Goal: Information Seeking & Learning: Learn about a topic

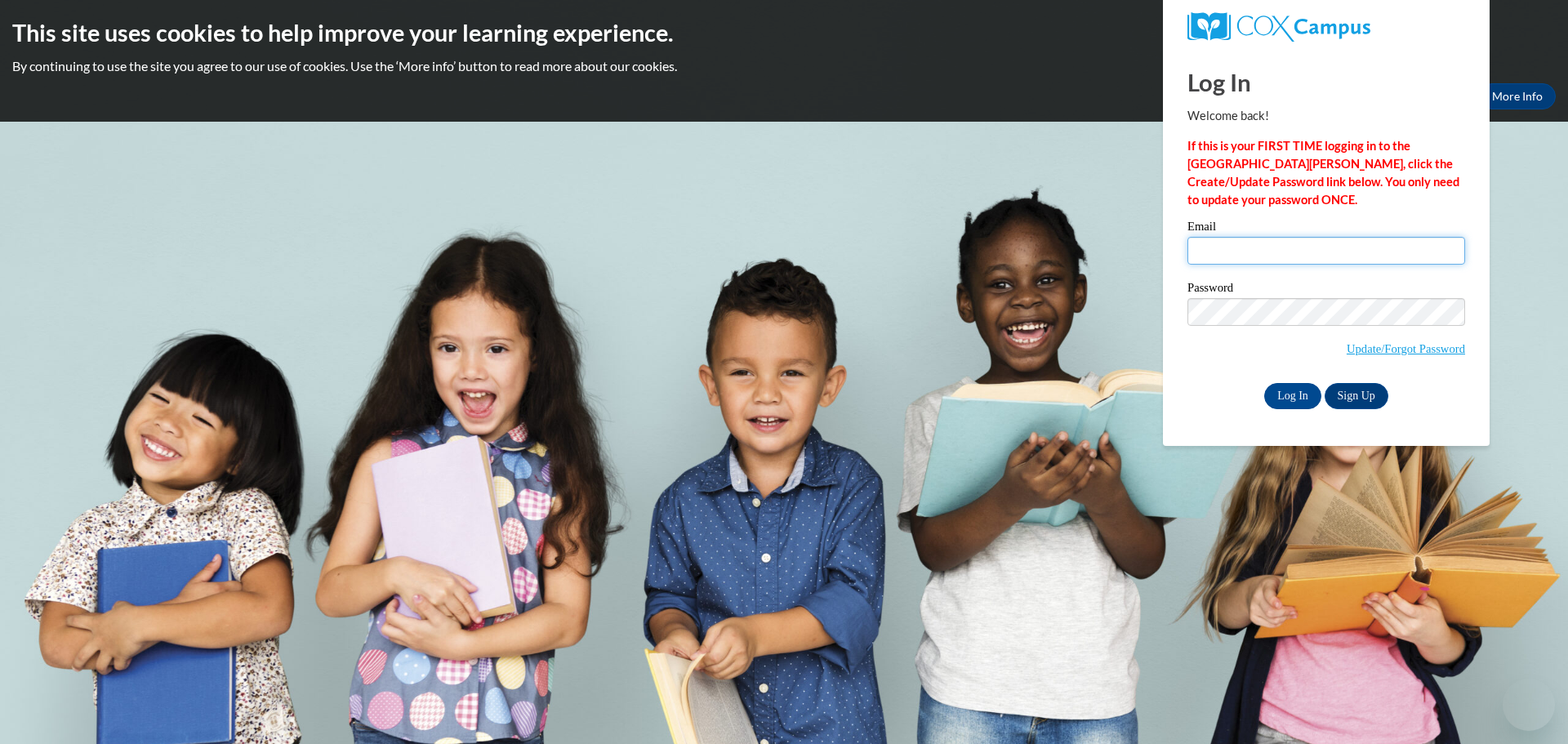
click at [1342, 249] on input "Email" at bounding box center [1326, 251] width 278 height 28
type input "mleonard@waupun.k12.wi.us"
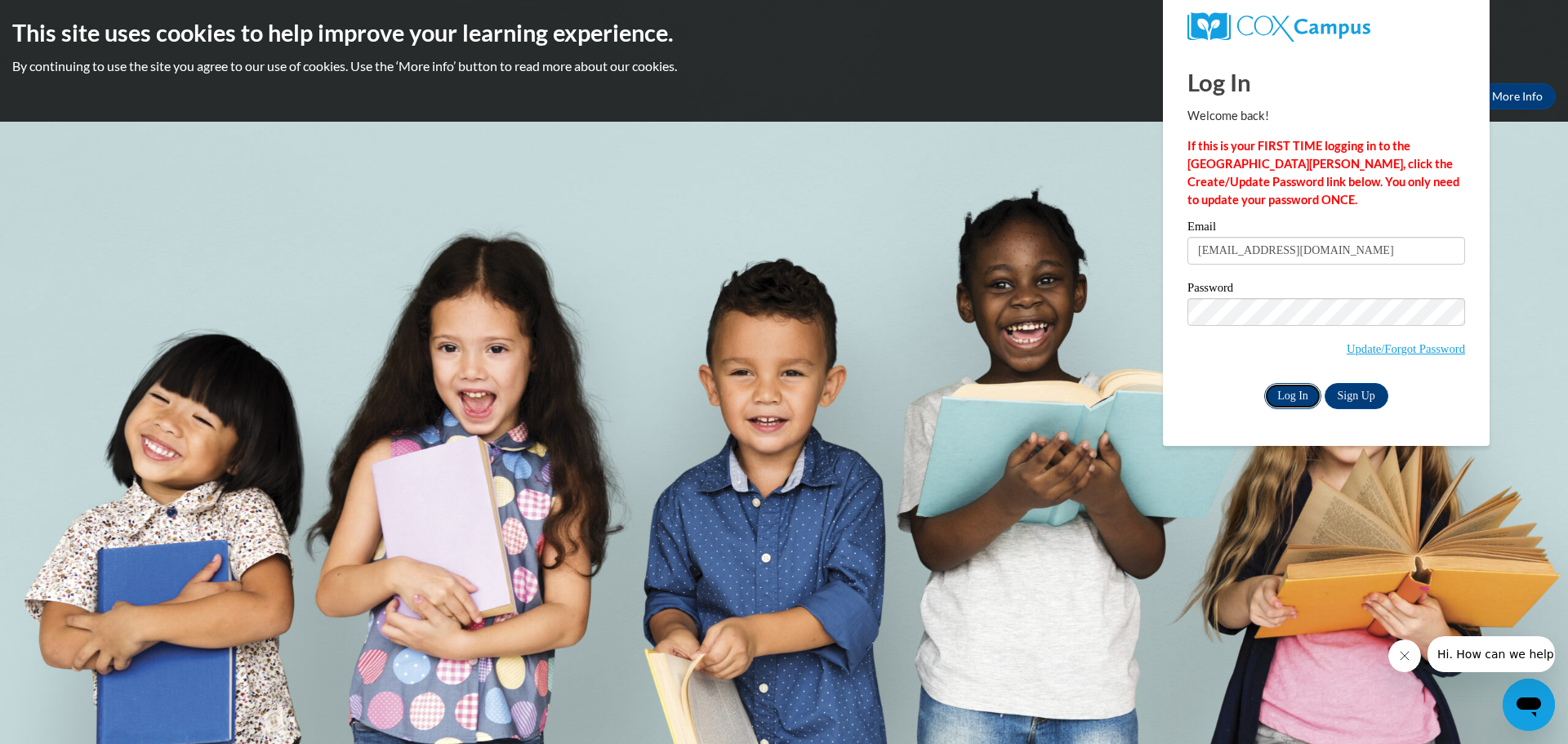
click at [1282, 401] on input "Log In" at bounding box center [1292, 395] width 57 height 26
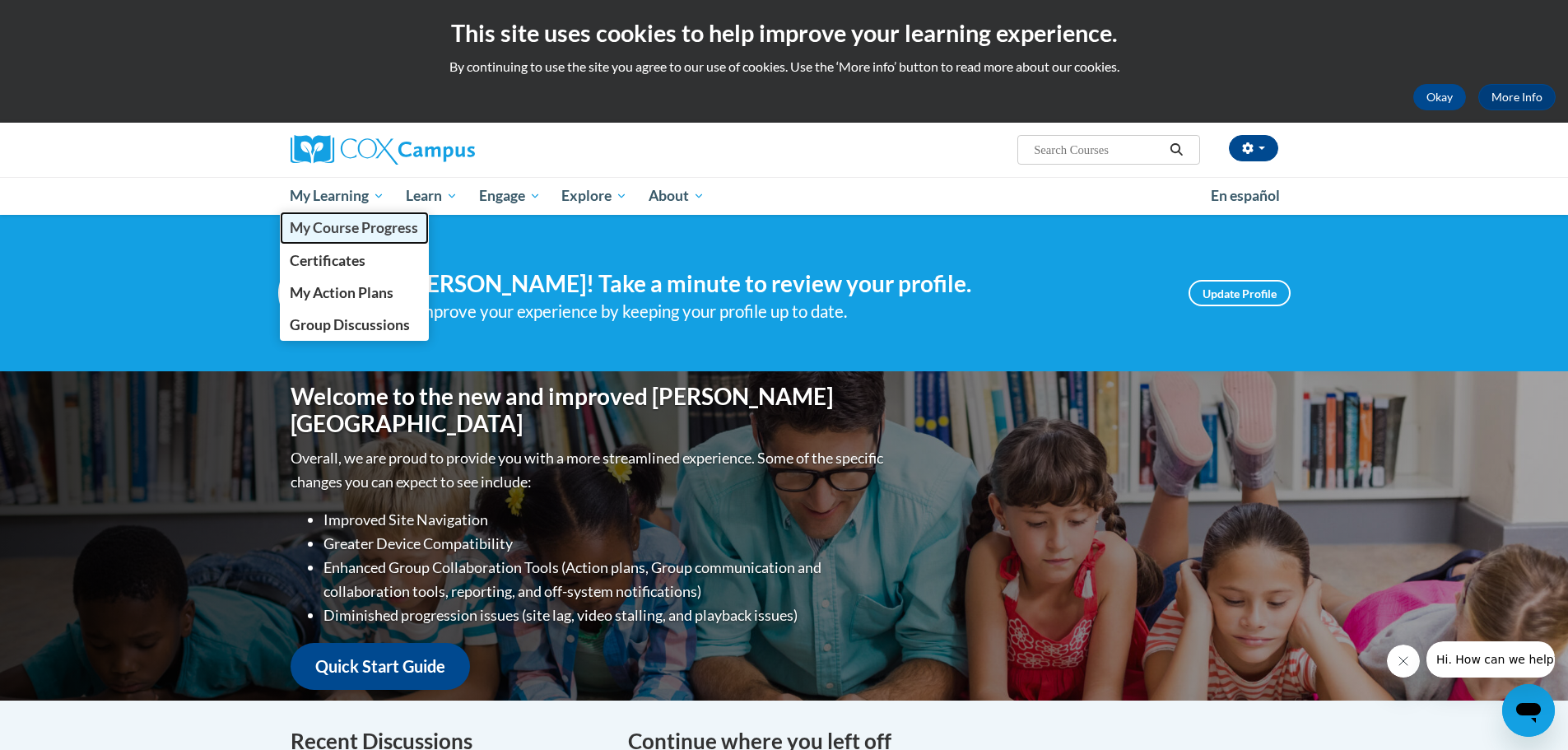
click at [355, 235] on span "My Course Progress" at bounding box center [353, 228] width 128 height 18
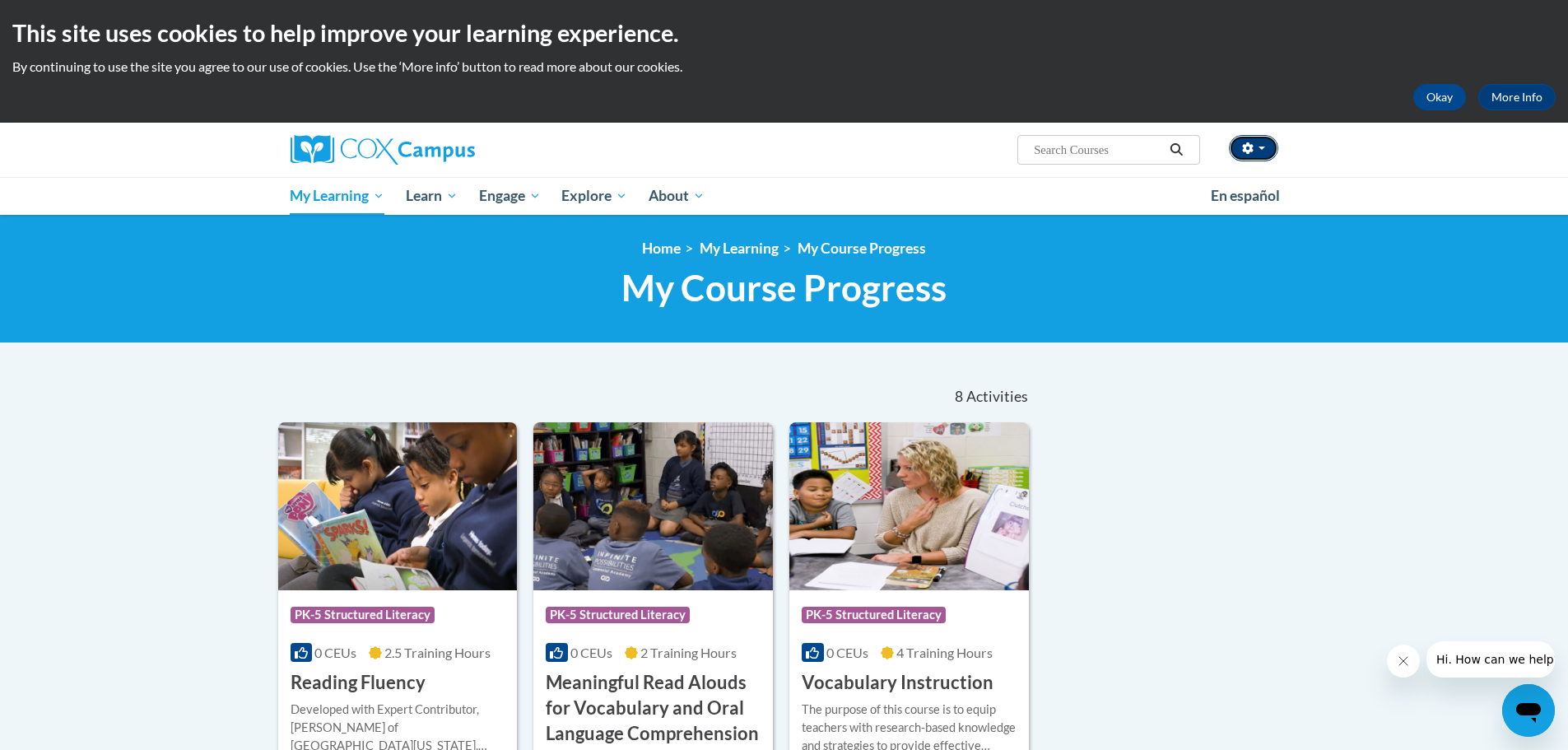
click at [1251, 144] on icon "button" at bounding box center [1248, 148] width 12 height 12
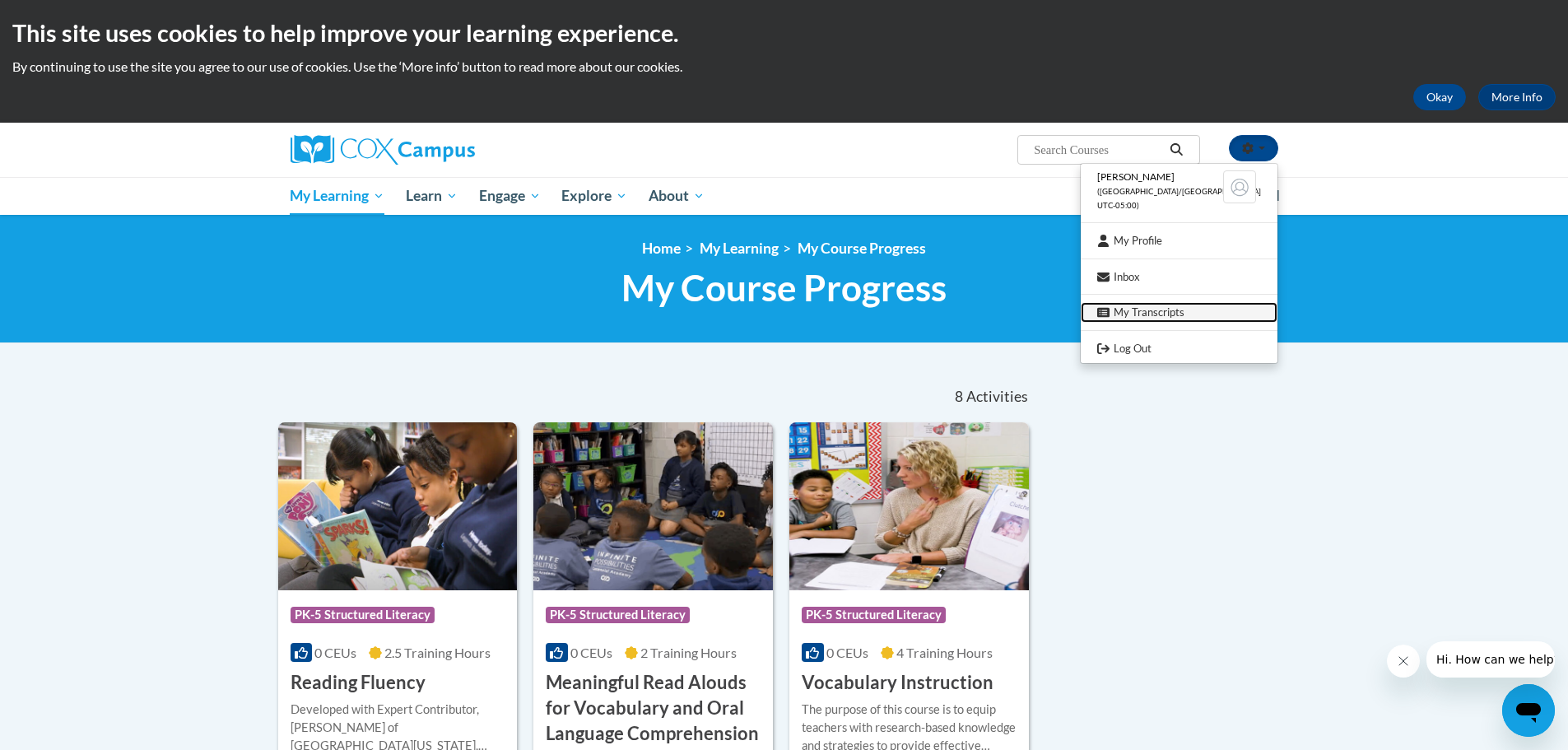
click at [1181, 305] on link "My Transcripts" at bounding box center [1178, 312] width 197 height 21
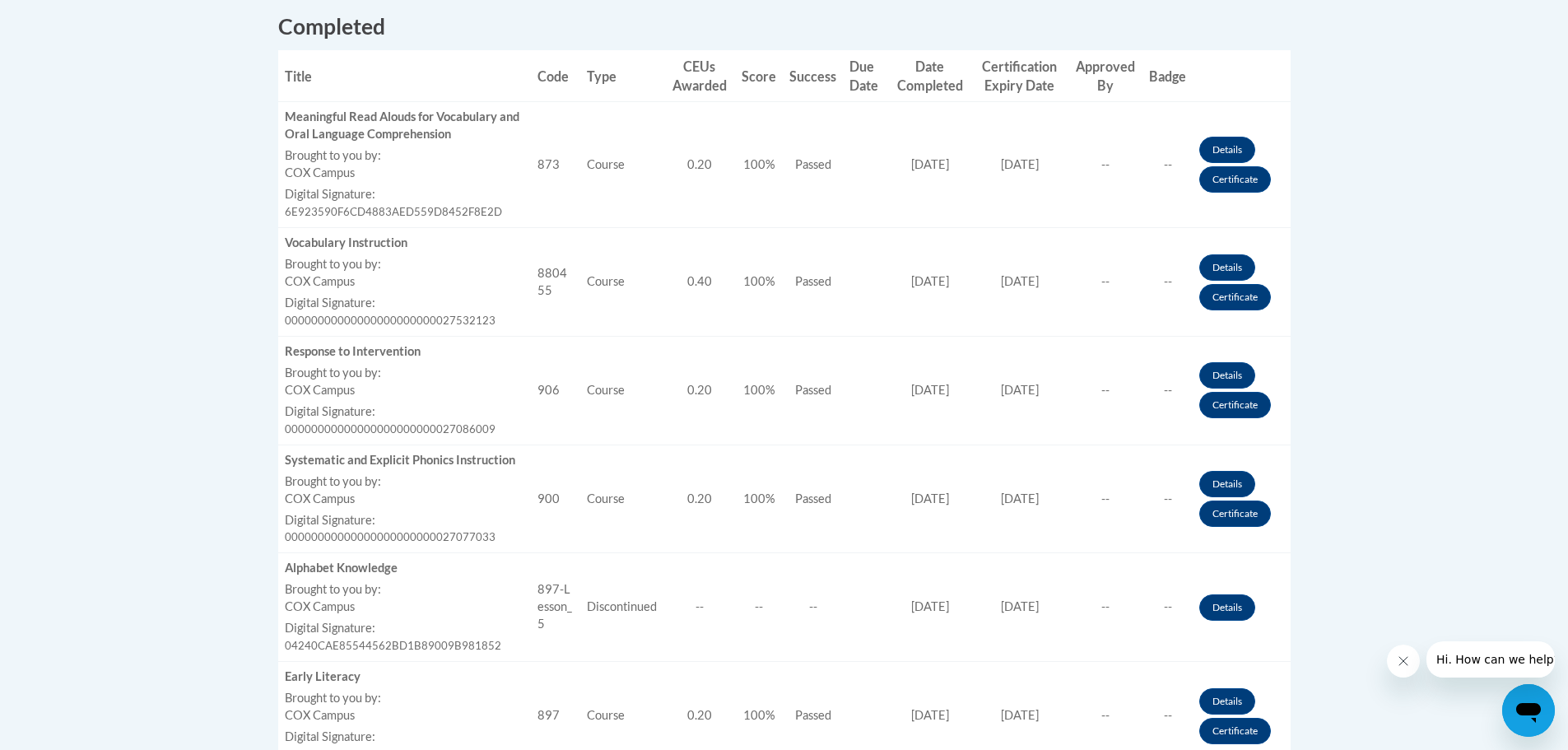
scroll to position [82, 0]
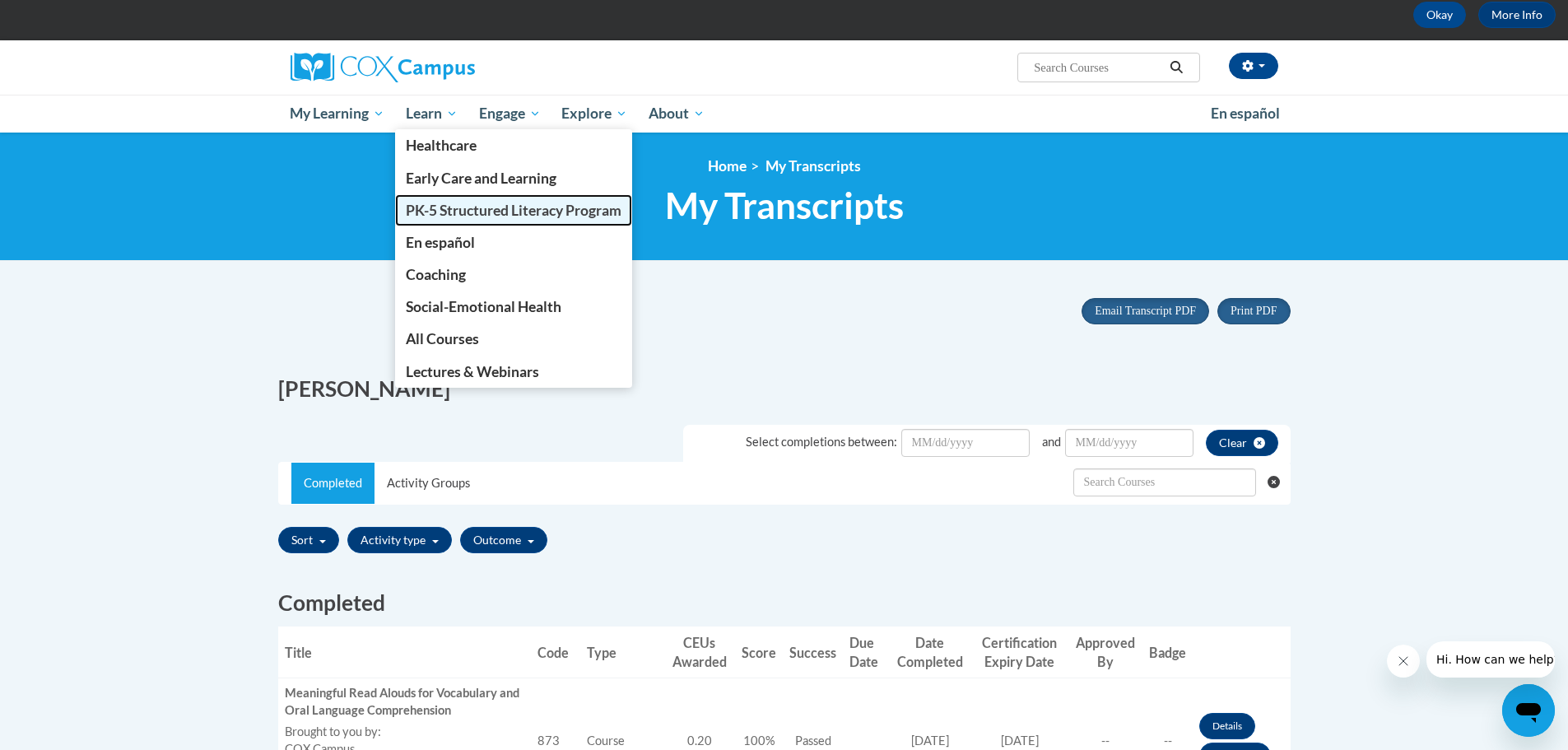
click at [452, 216] on span "PK-5 Structured Literacy Program" at bounding box center [513, 211] width 215 height 18
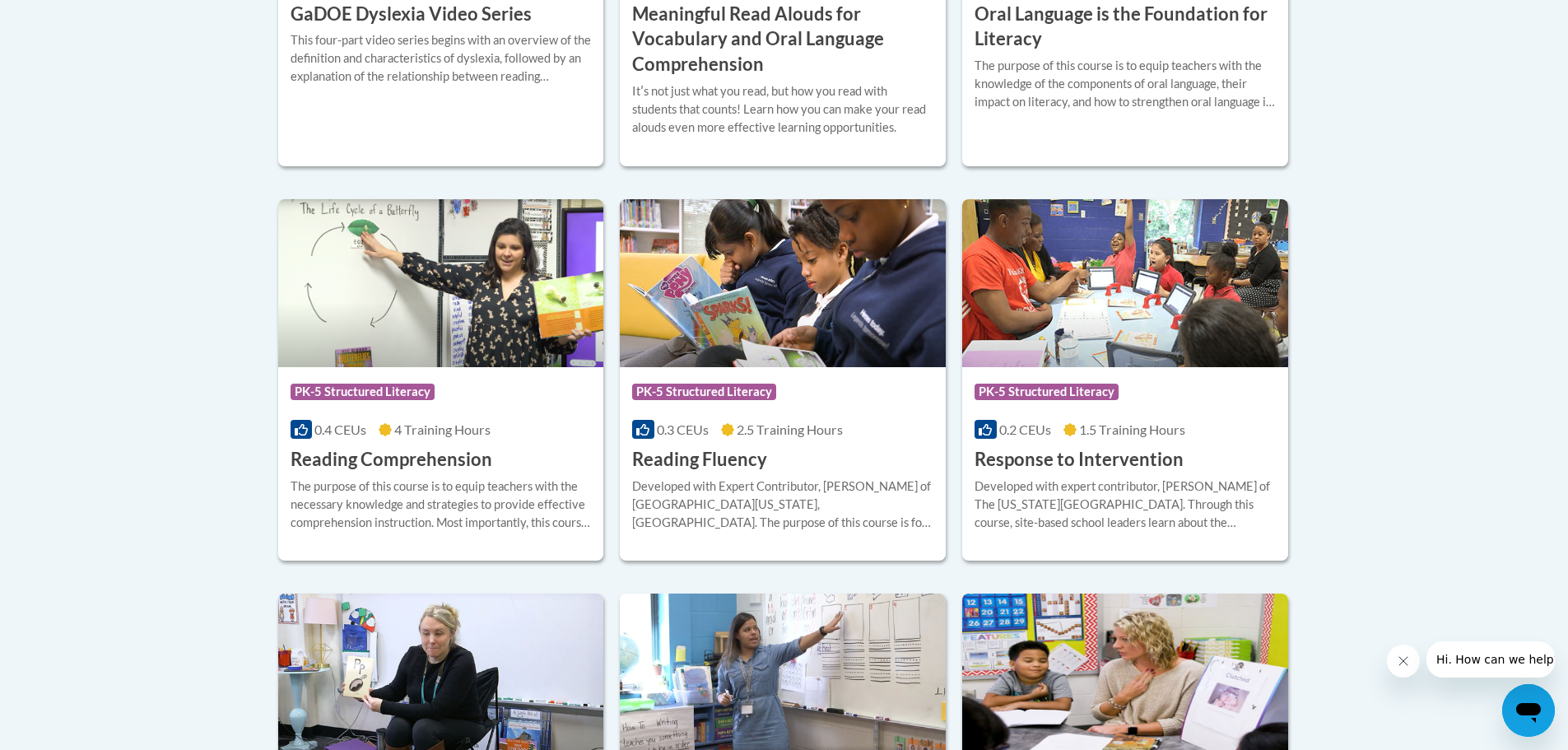
scroll to position [1564, 0]
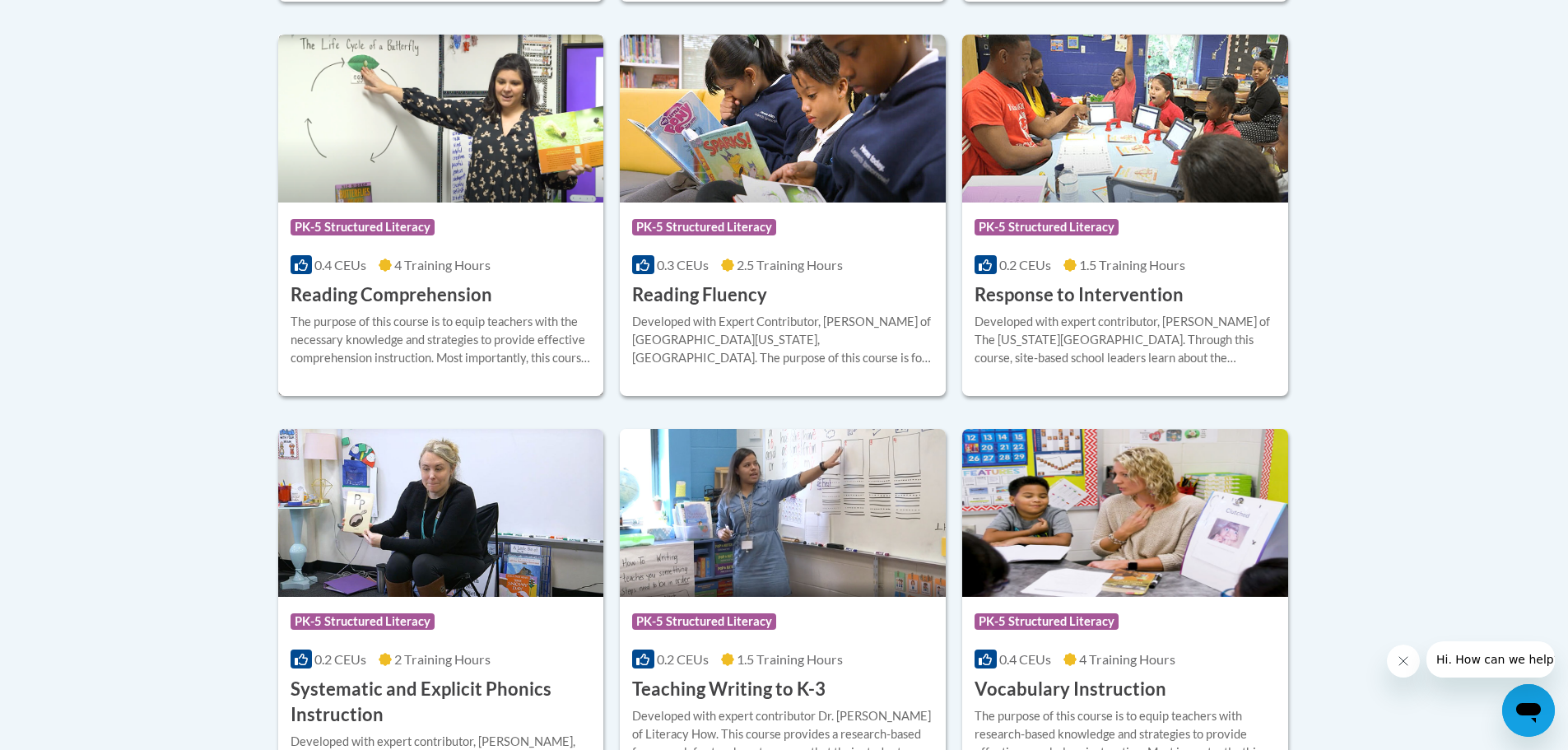
click at [407, 290] on h3 "Reading Comprehension" at bounding box center [392, 295] width 202 height 25
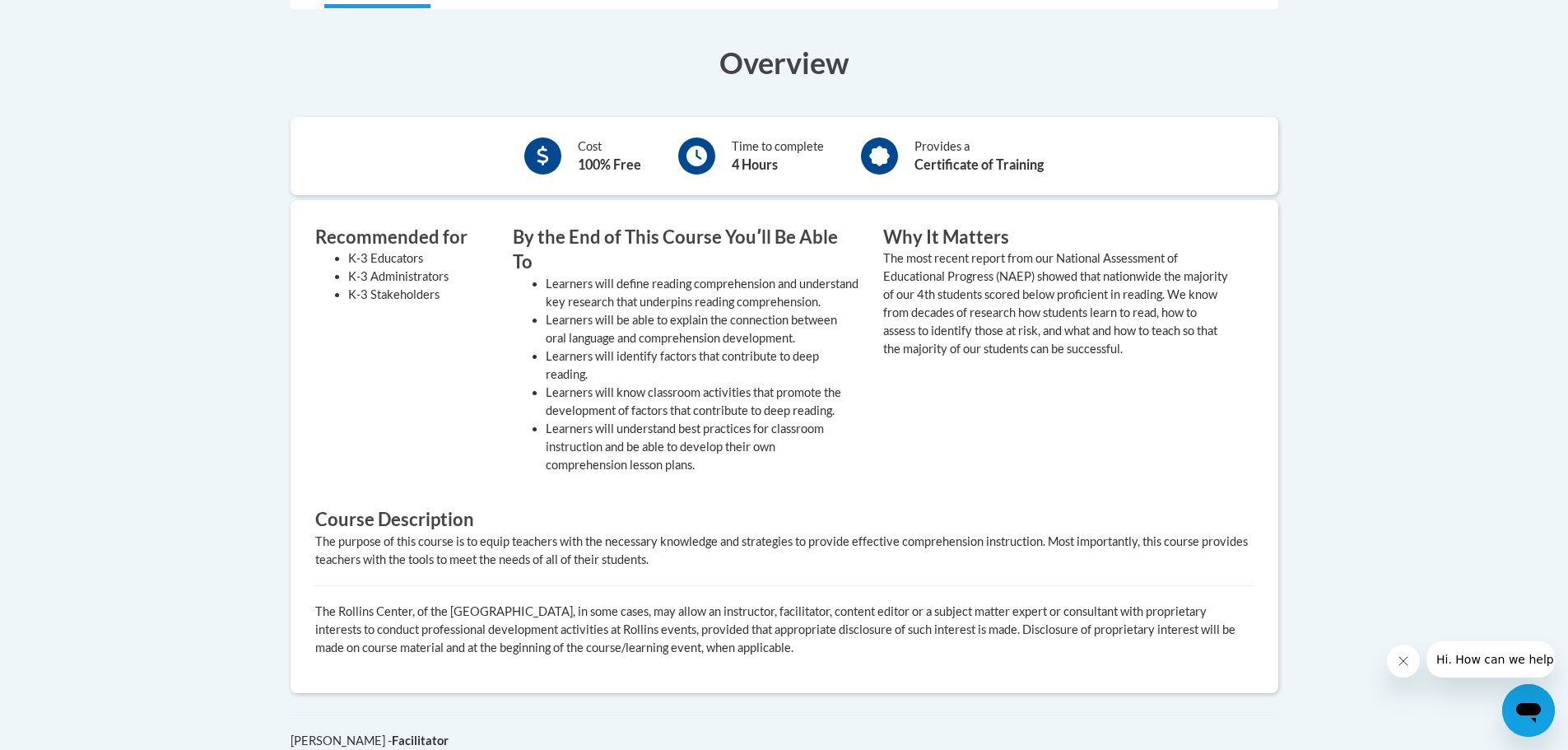
scroll to position [329, 0]
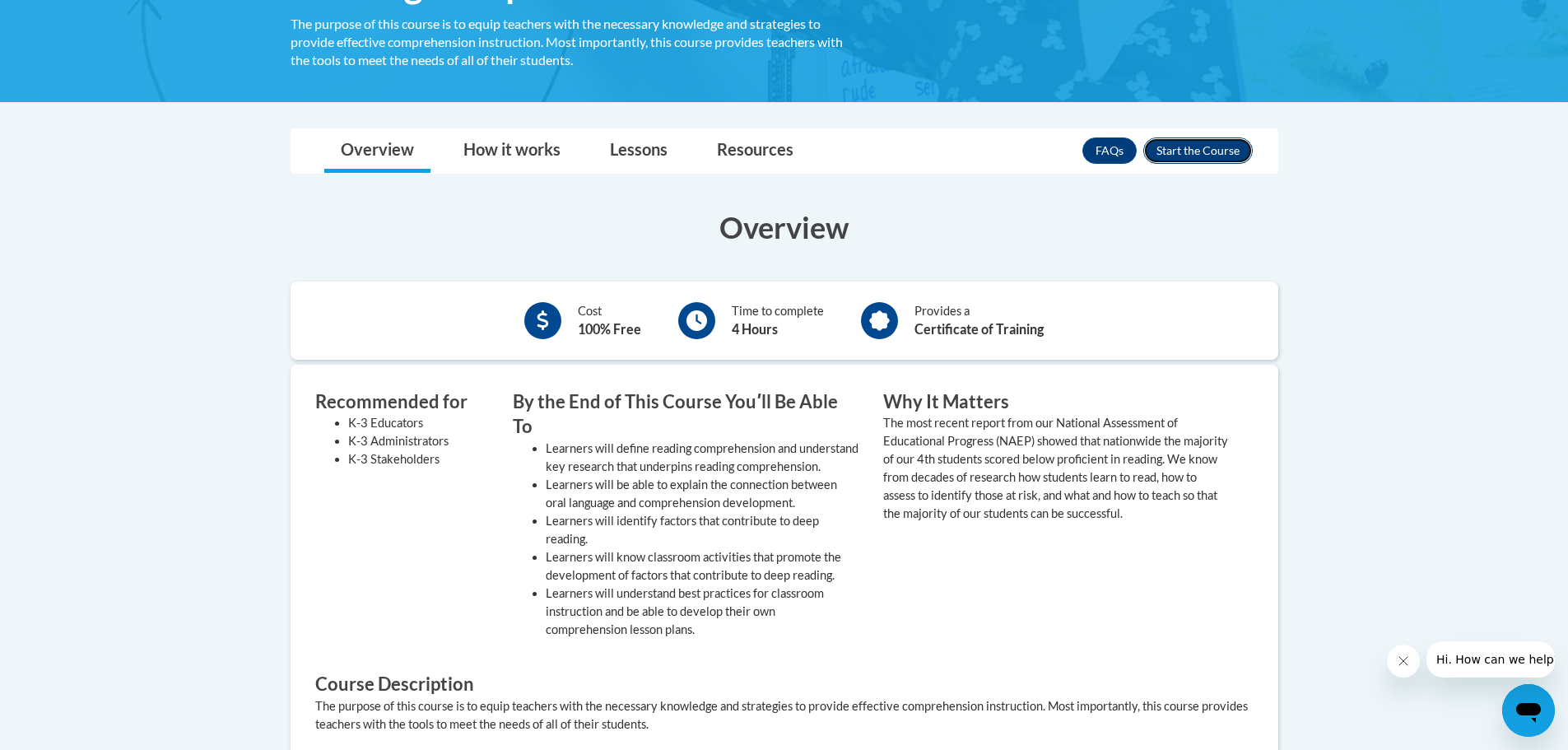
click at [1239, 148] on button "Enroll" at bounding box center [1198, 150] width 110 height 26
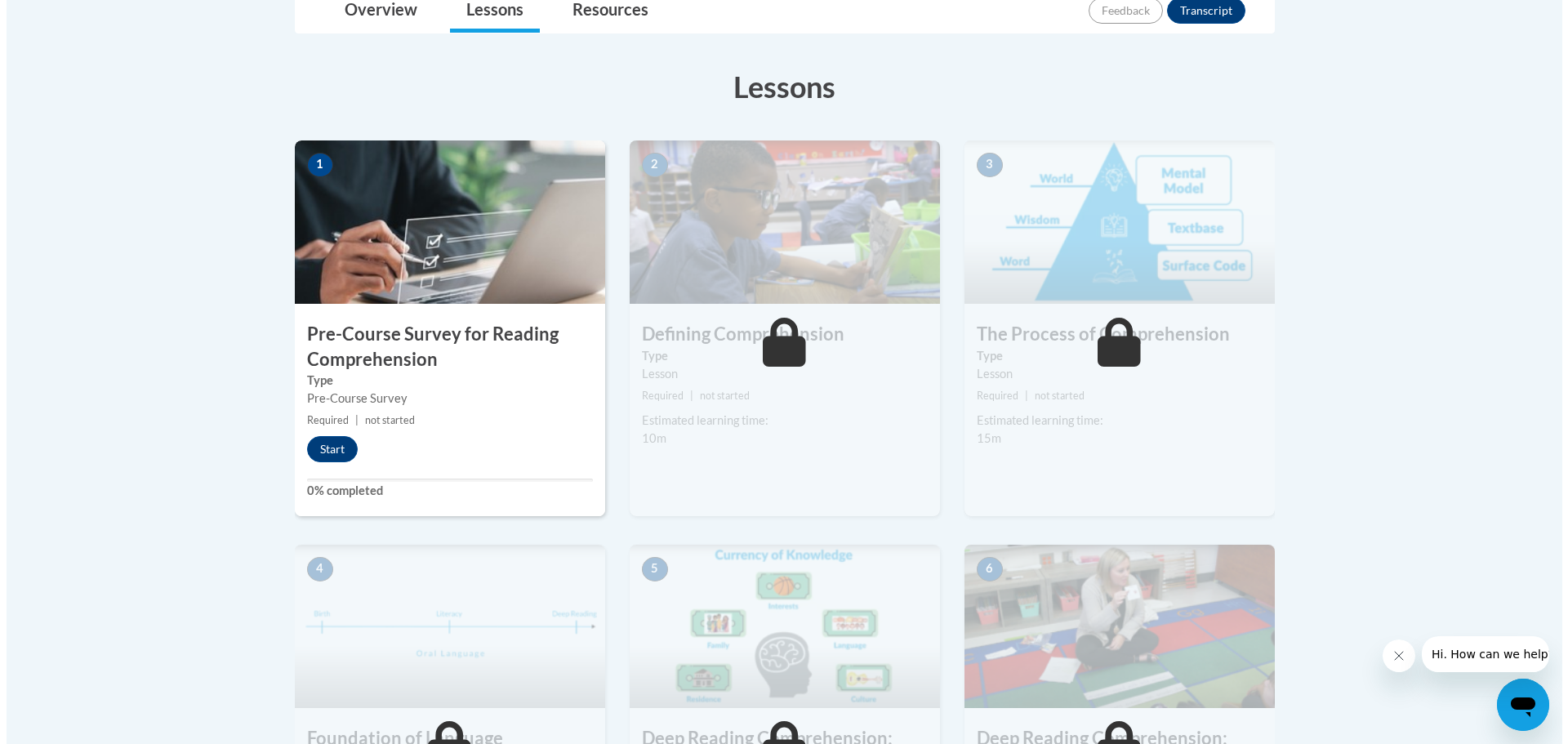
scroll to position [490, 0]
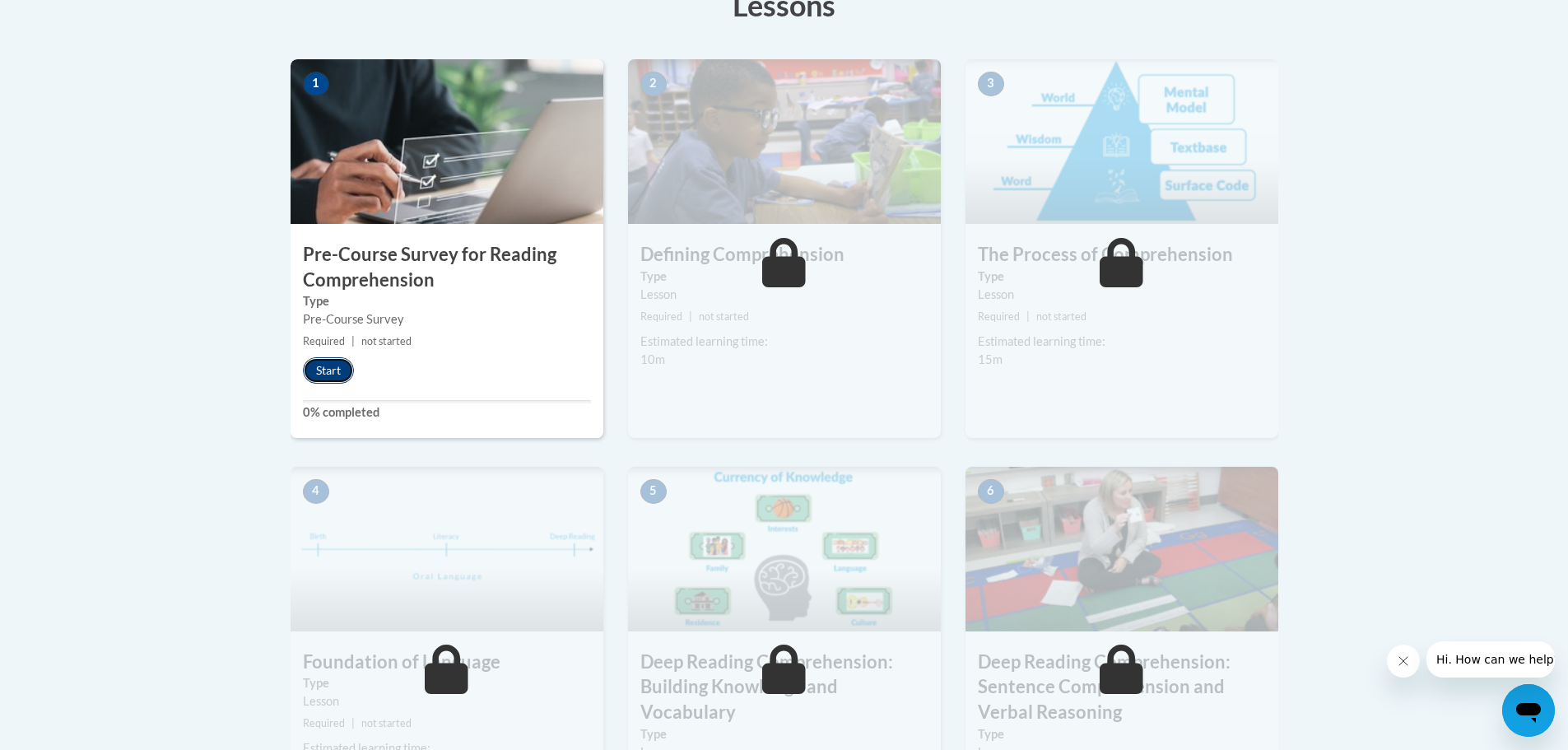
click at [324, 373] on button "Start" at bounding box center [328, 370] width 51 height 26
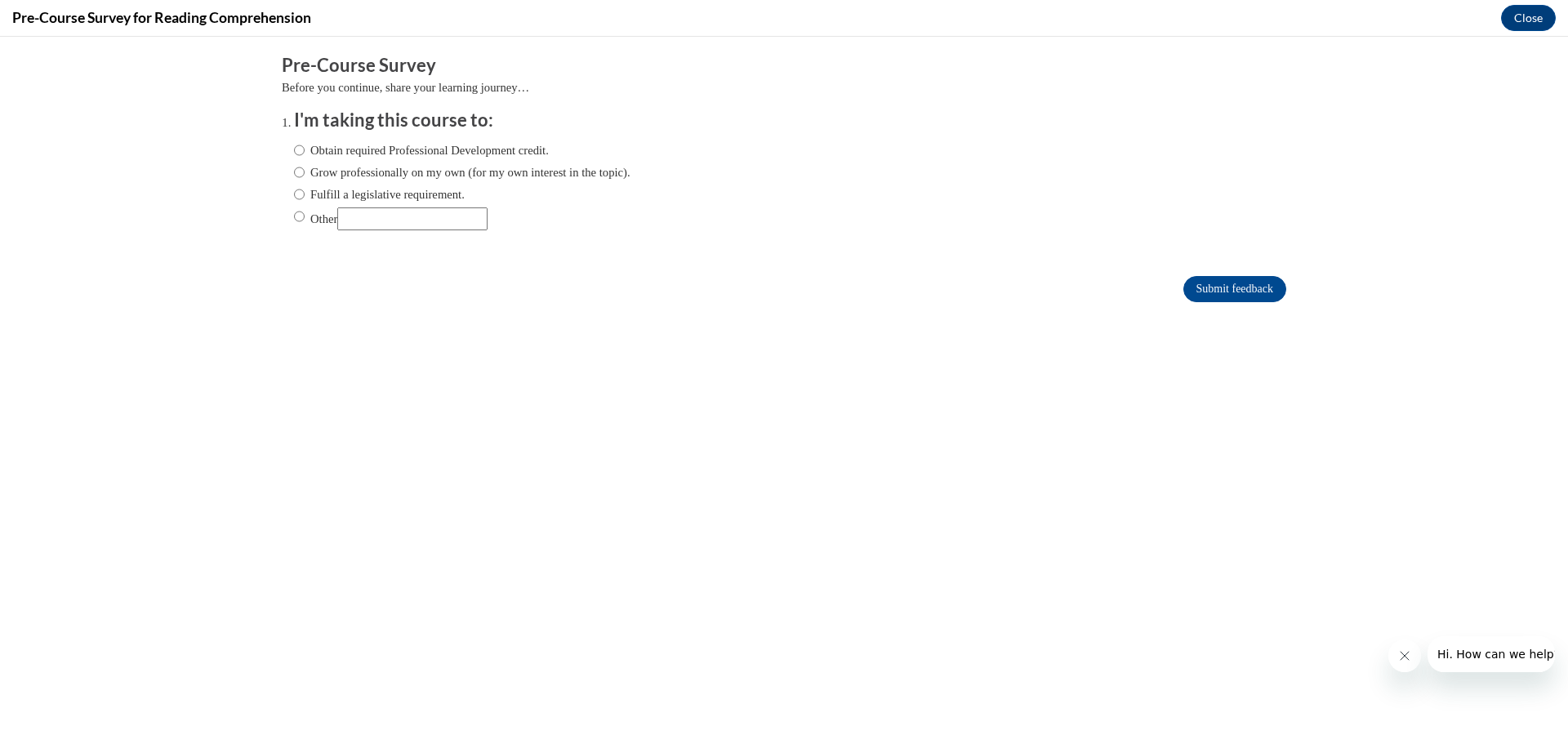
scroll to position [0, 0]
click at [294, 193] on input "Fulfill a legislative requirement." at bounding box center [299, 194] width 11 height 17
radio input "true"
click at [1188, 281] on input "Submit feedback" at bounding box center [1235, 288] width 103 height 26
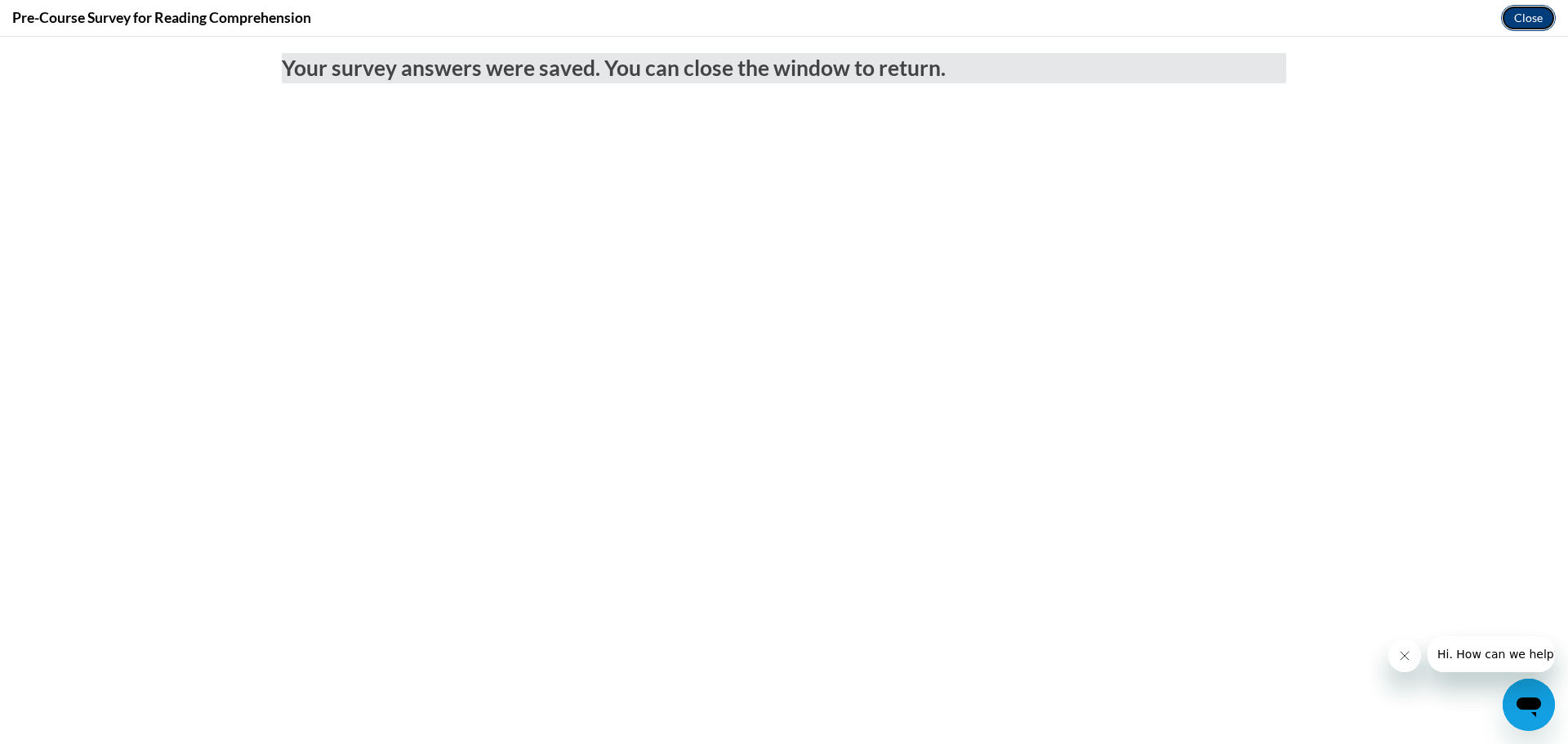
click at [1515, 13] on button "Close" at bounding box center [1528, 17] width 54 height 26
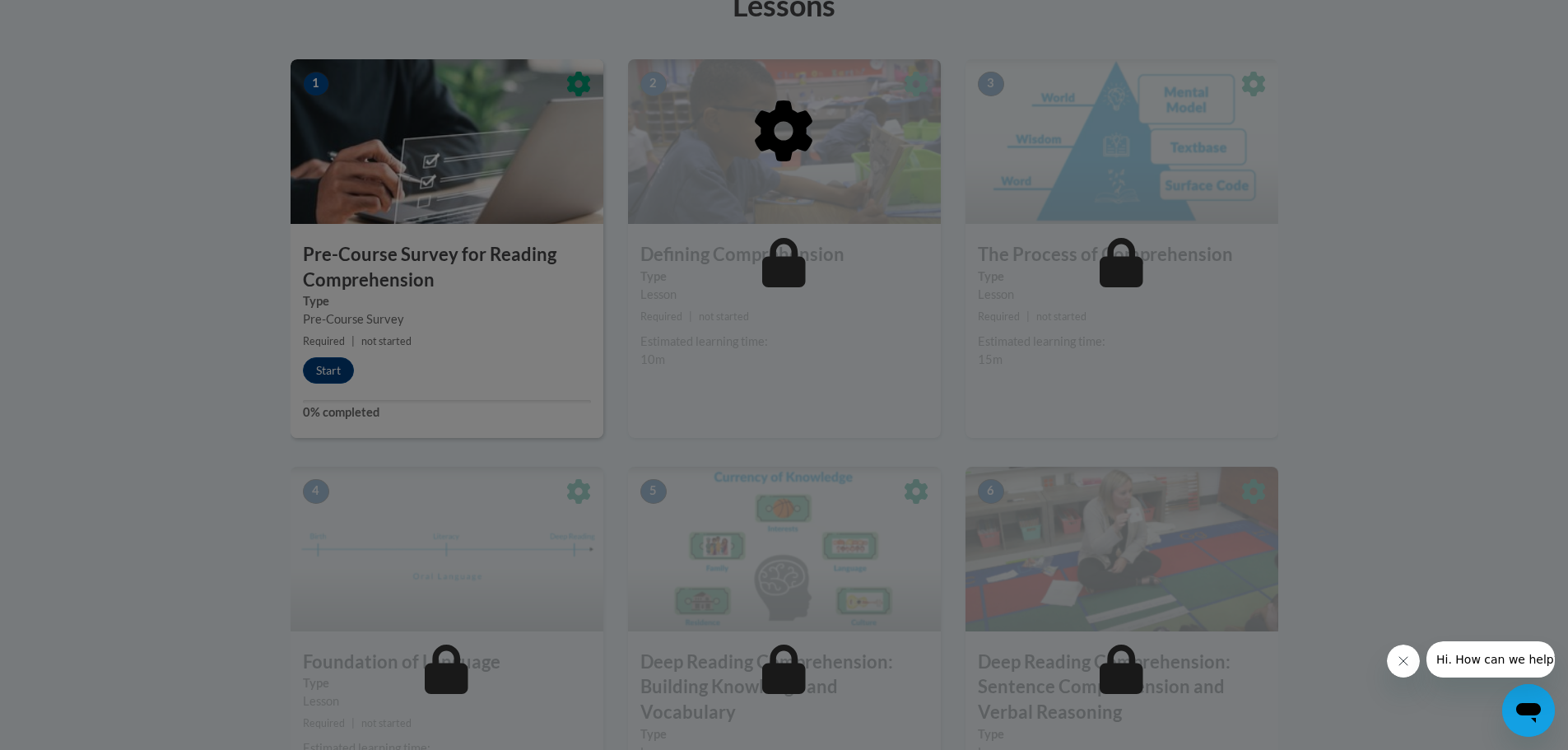
click at [396, 289] on div at bounding box center [784, 215] width 988 height 312
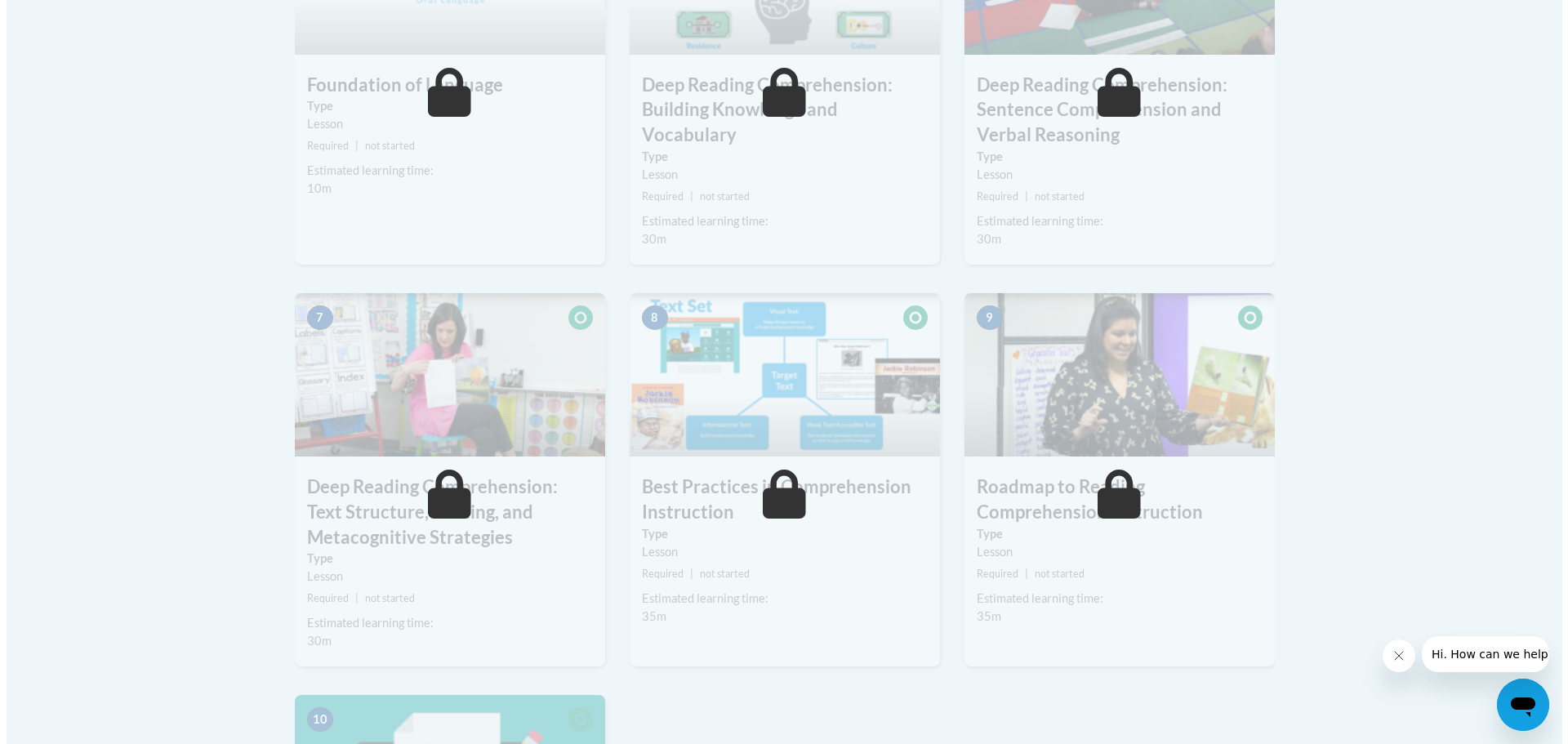
scroll to position [490, 0]
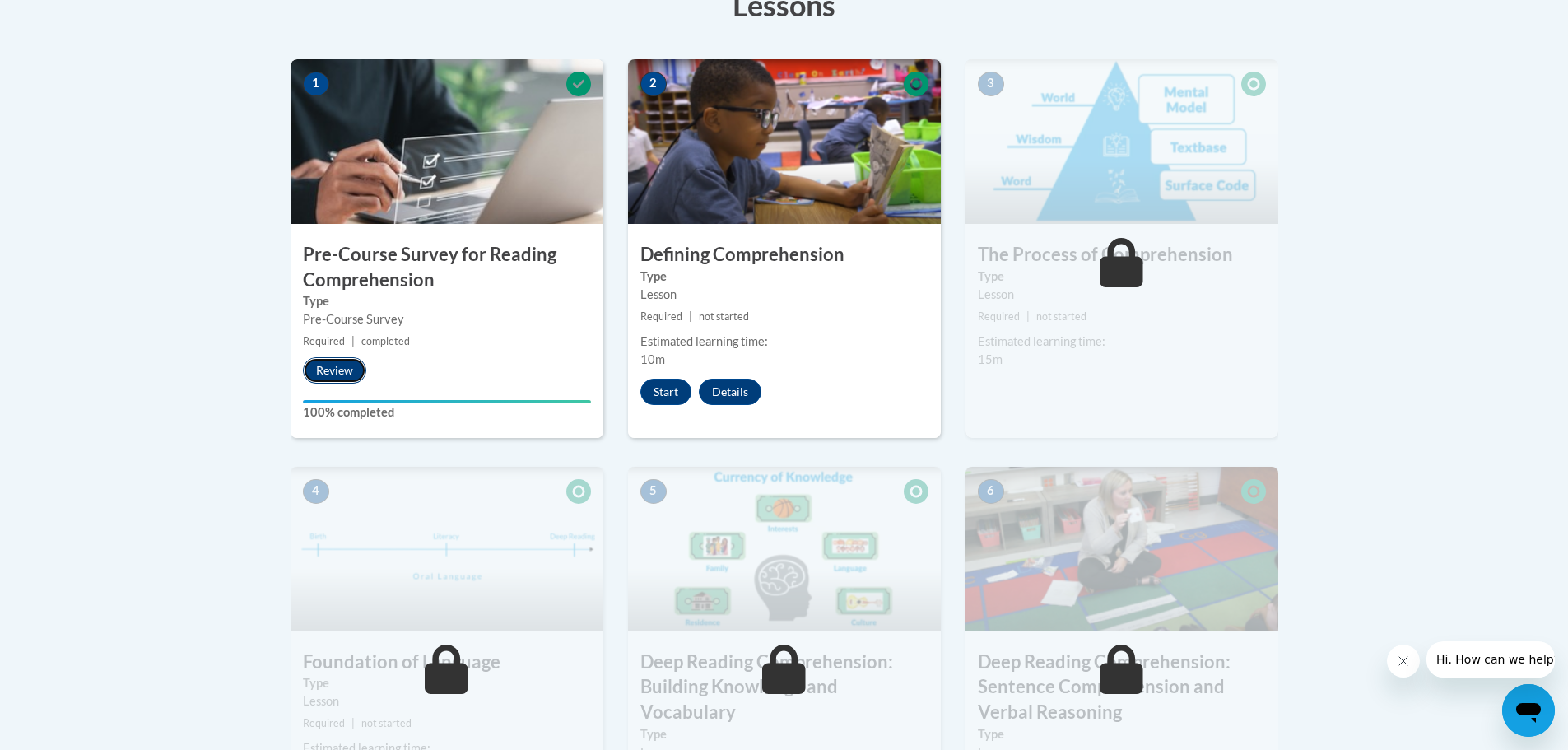
click at [322, 375] on button "Review" at bounding box center [334, 370] width 64 height 26
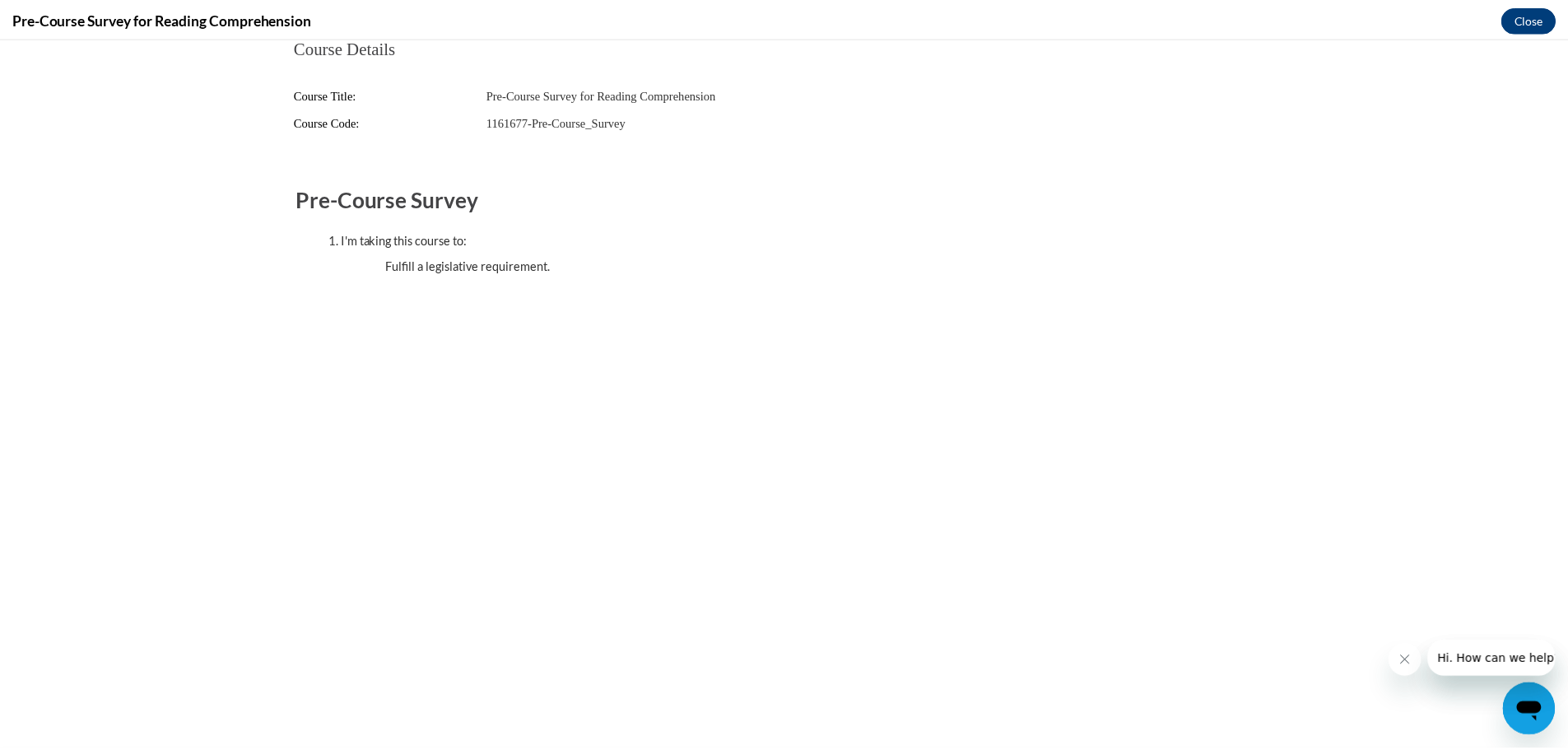
scroll to position [0, 0]
click at [1541, 17] on button "Close" at bounding box center [1540, 18] width 55 height 26
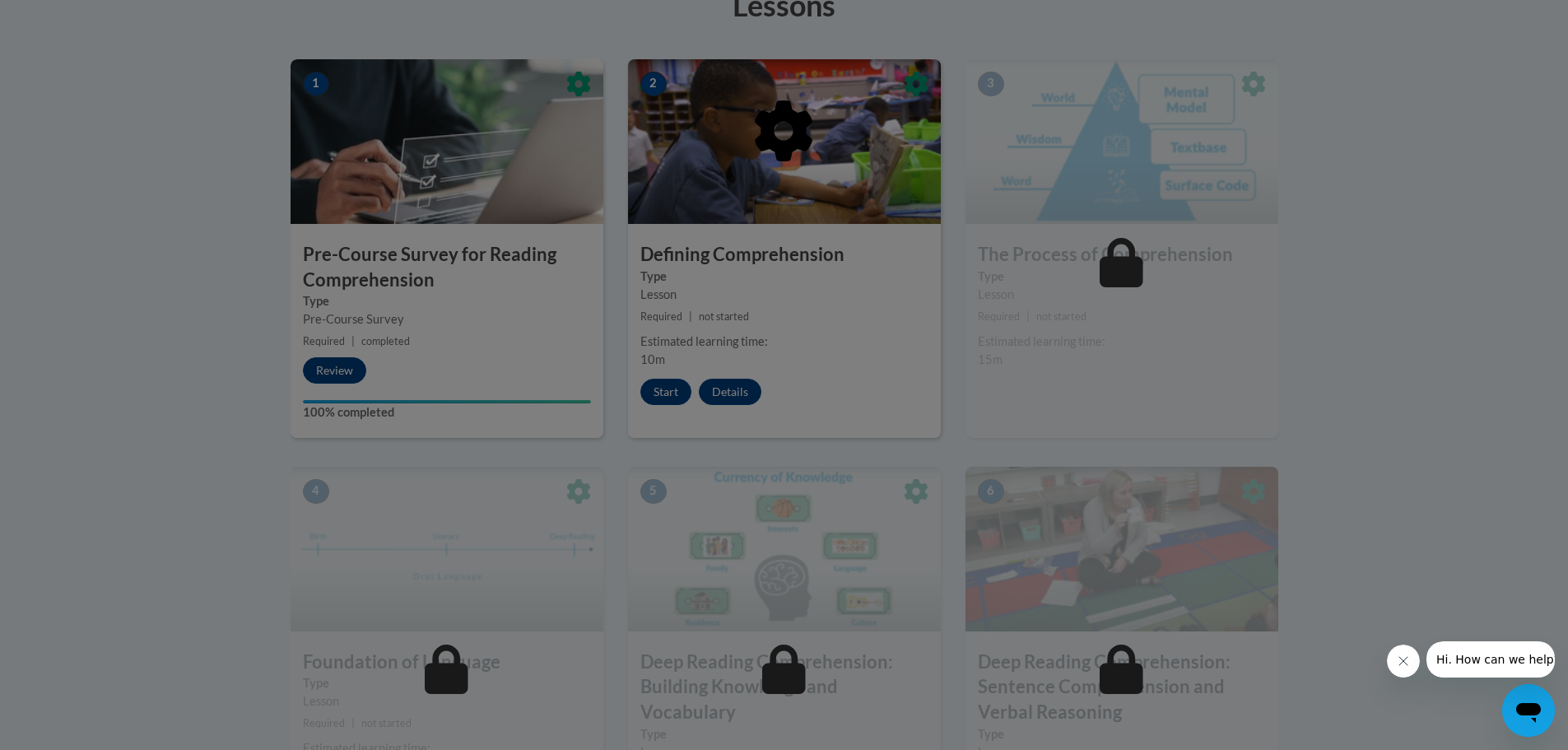
click at [669, 390] on div at bounding box center [784, 375] width 1568 height 750
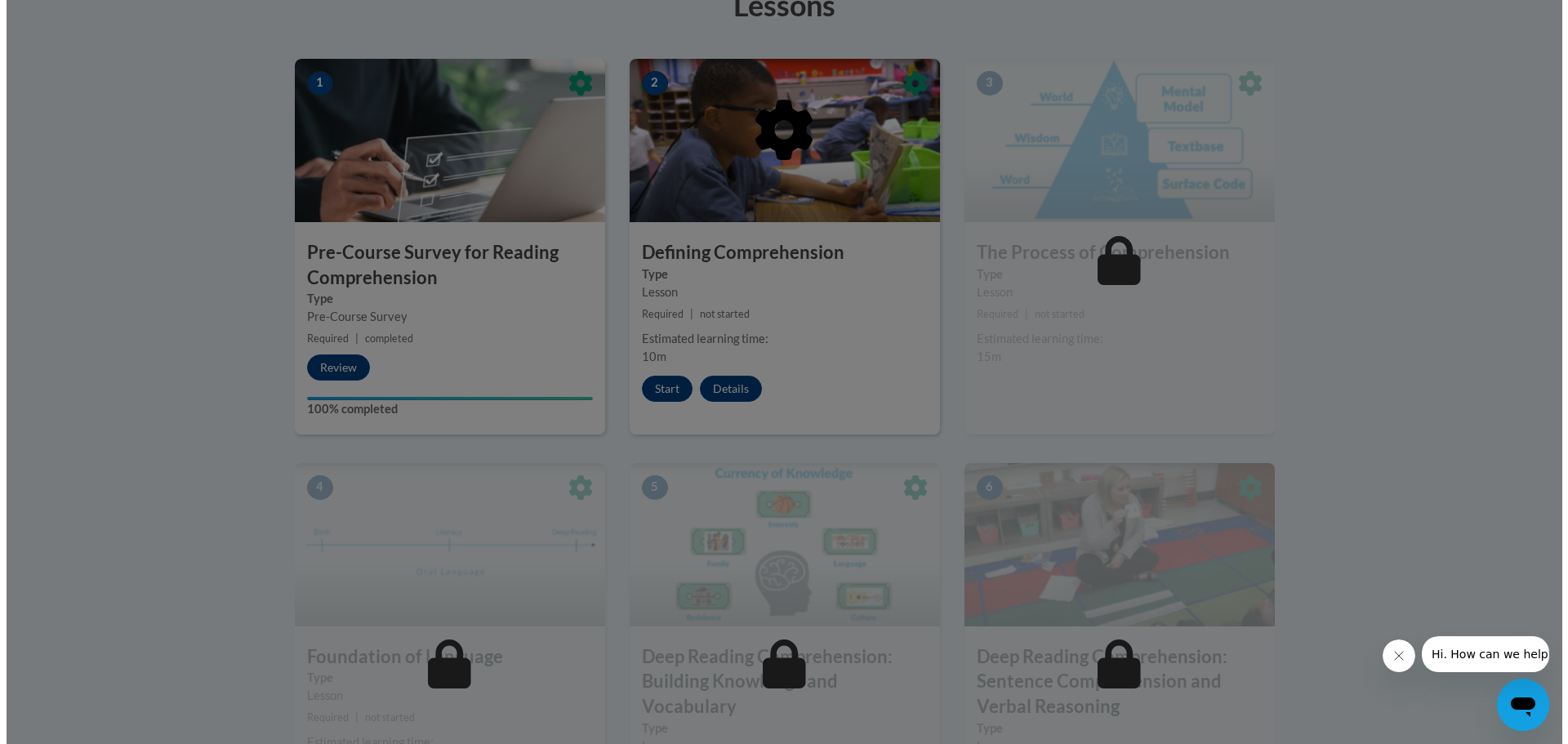
scroll to position [571, 0]
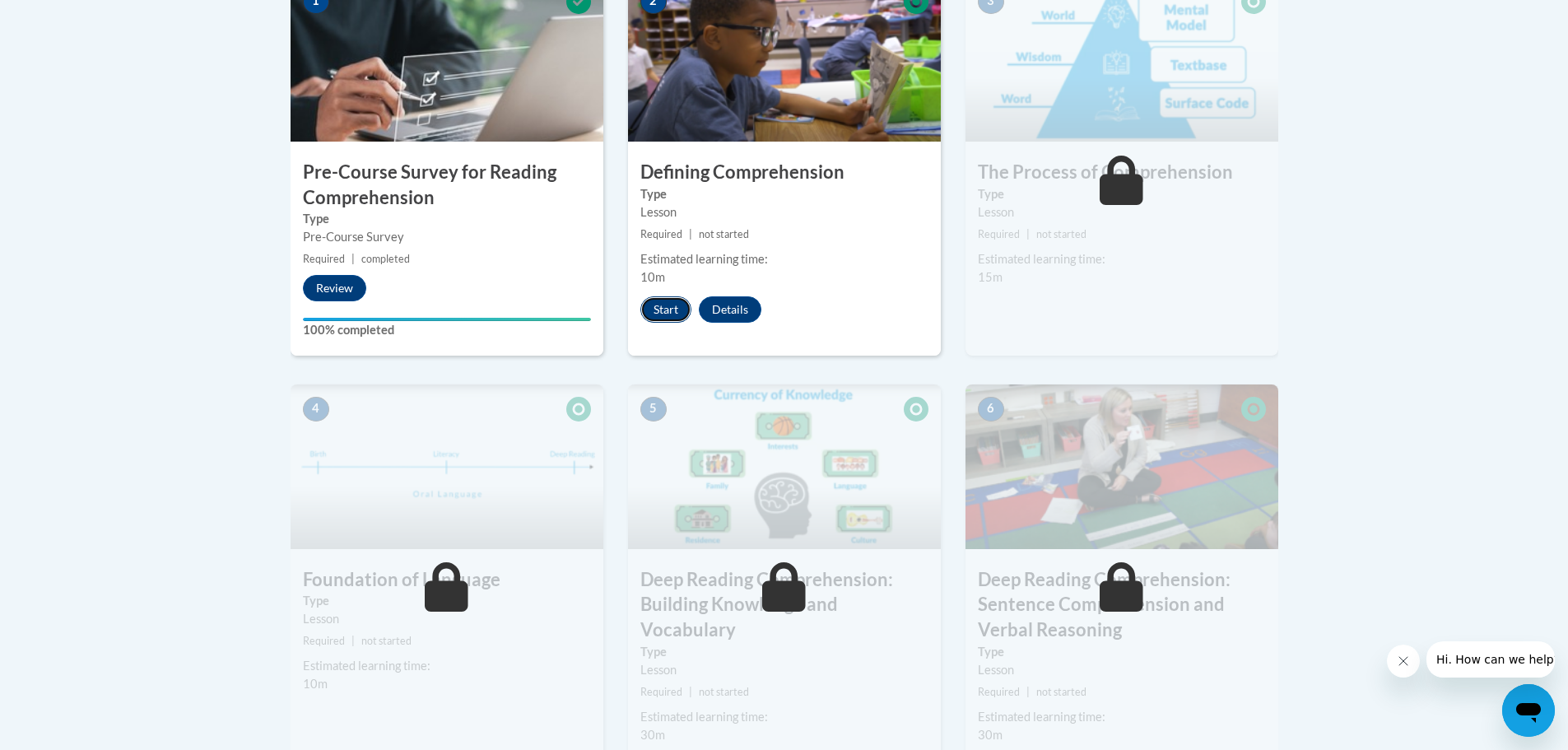
click at [661, 303] on button "Start" at bounding box center [666, 309] width 51 height 26
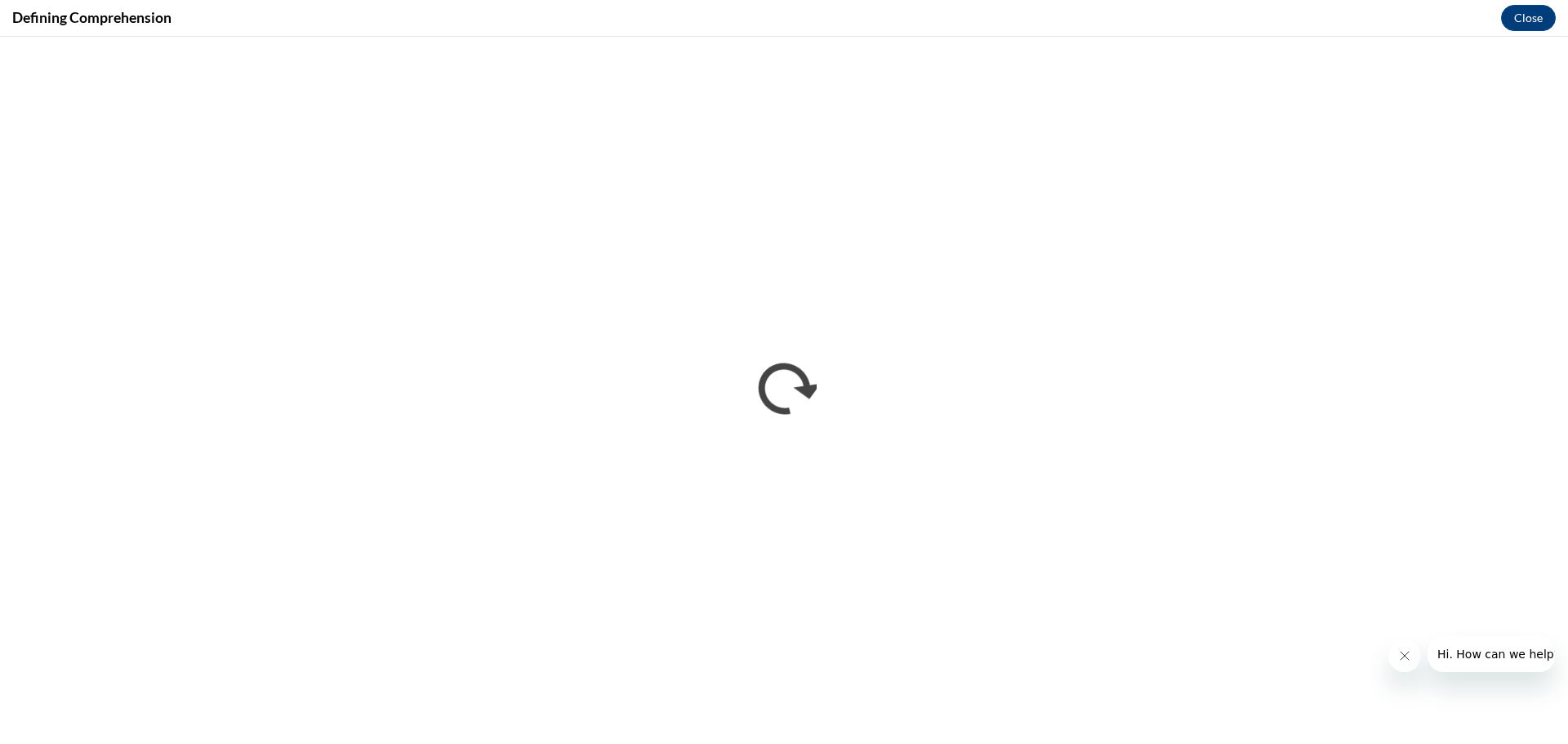
scroll to position [0, 0]
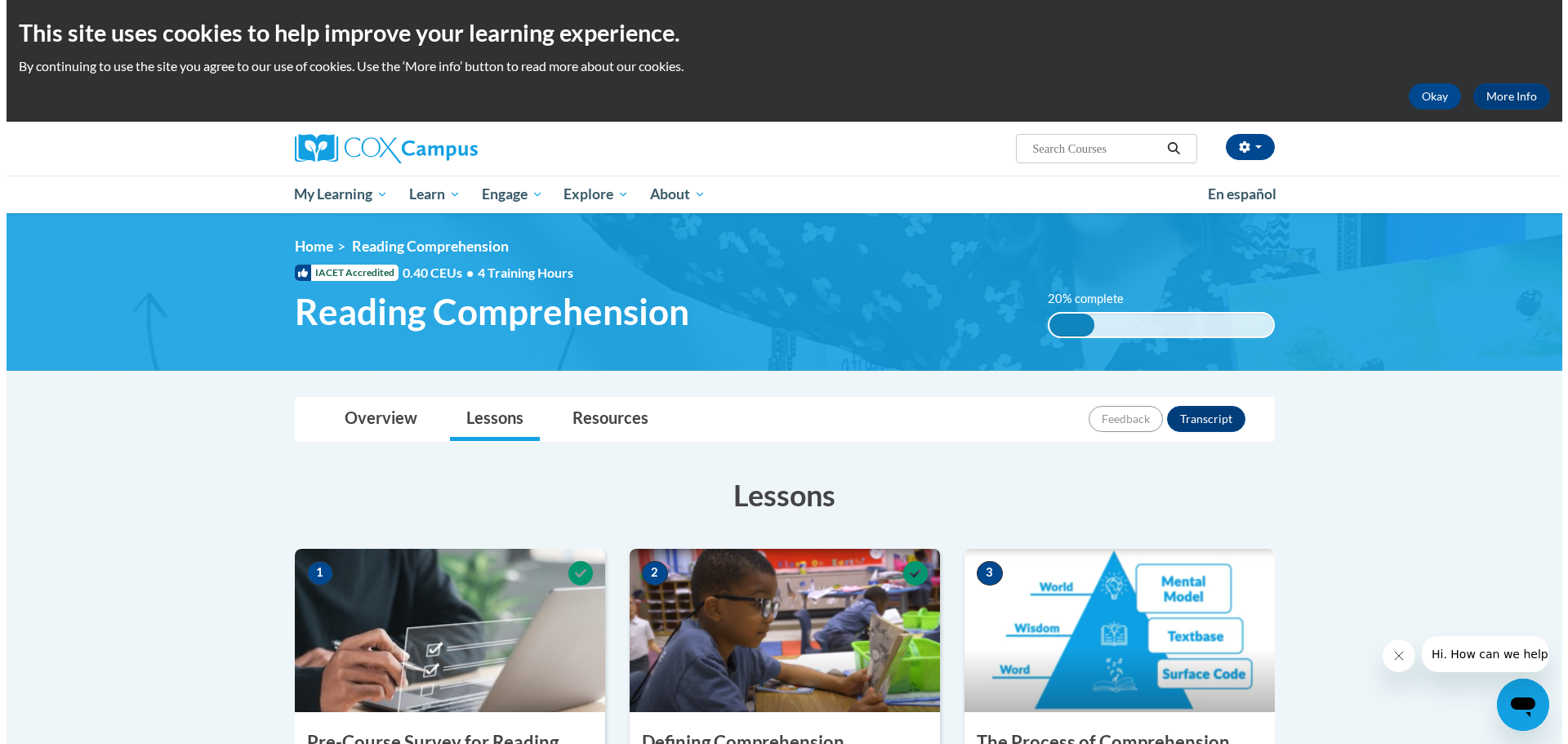
scroll to position [408, 0]
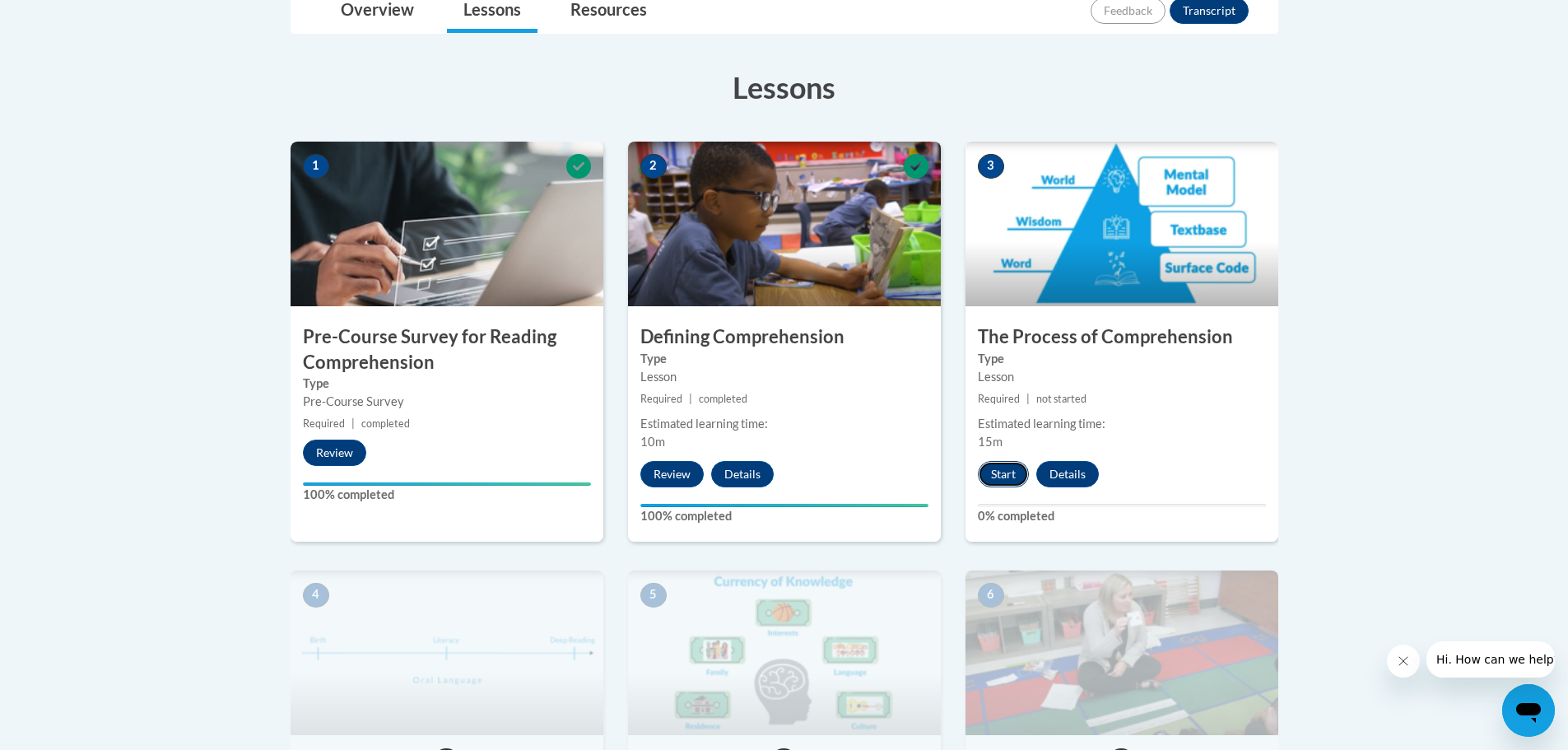
click at [1011, 478] on button "Start" at bounding box center [1003, 474] width 51 height 26
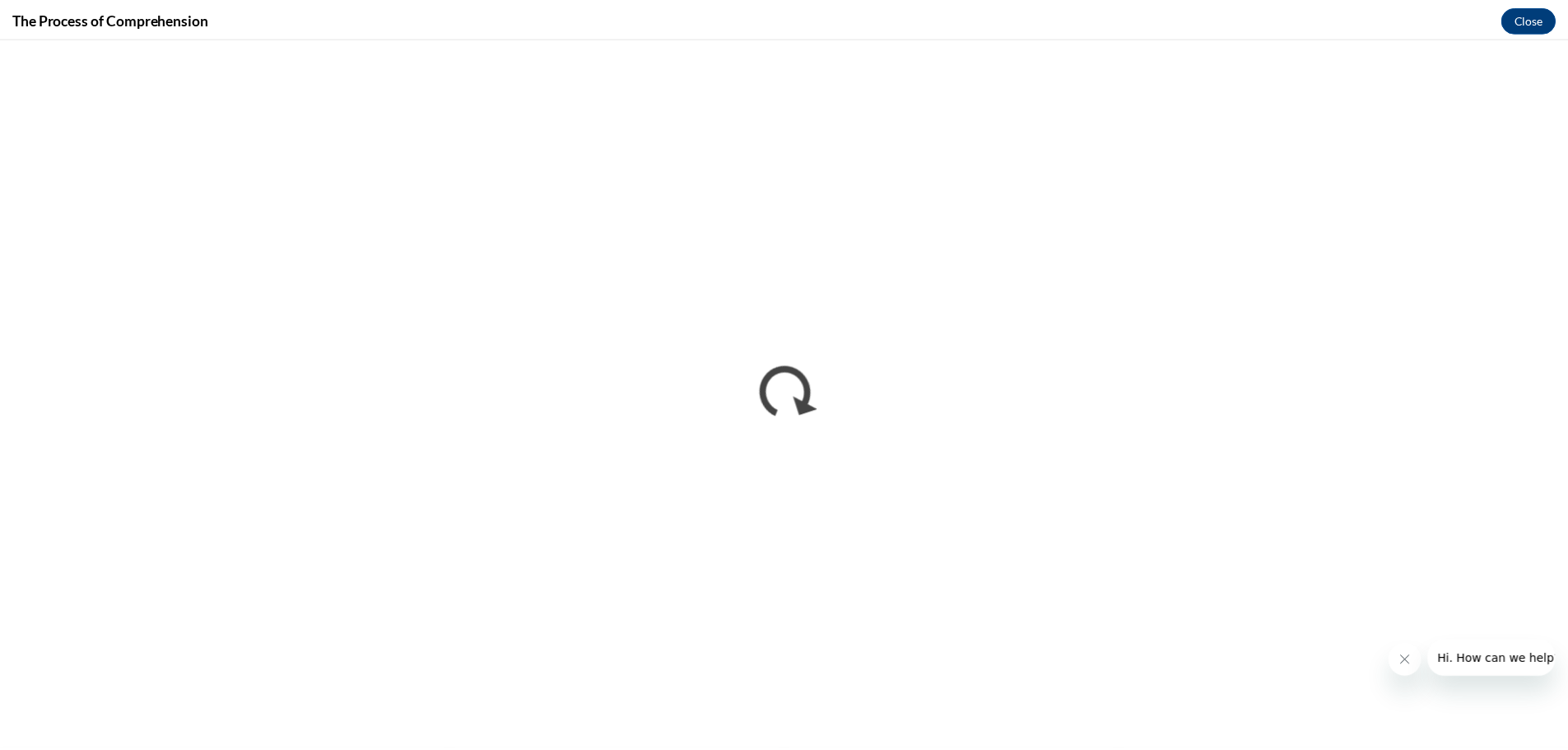
scroll to position [0, 0]
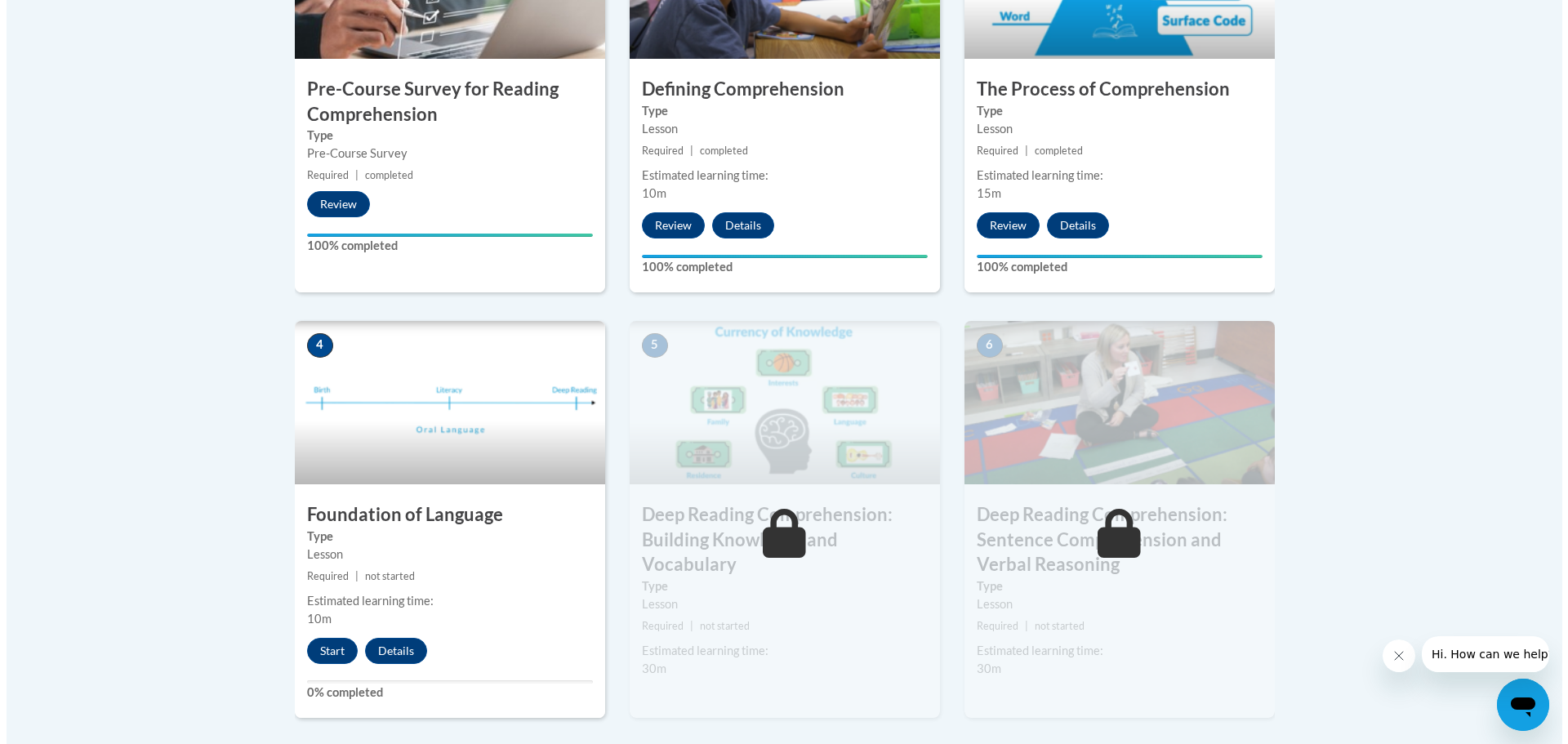
scroll to position [817, 0]
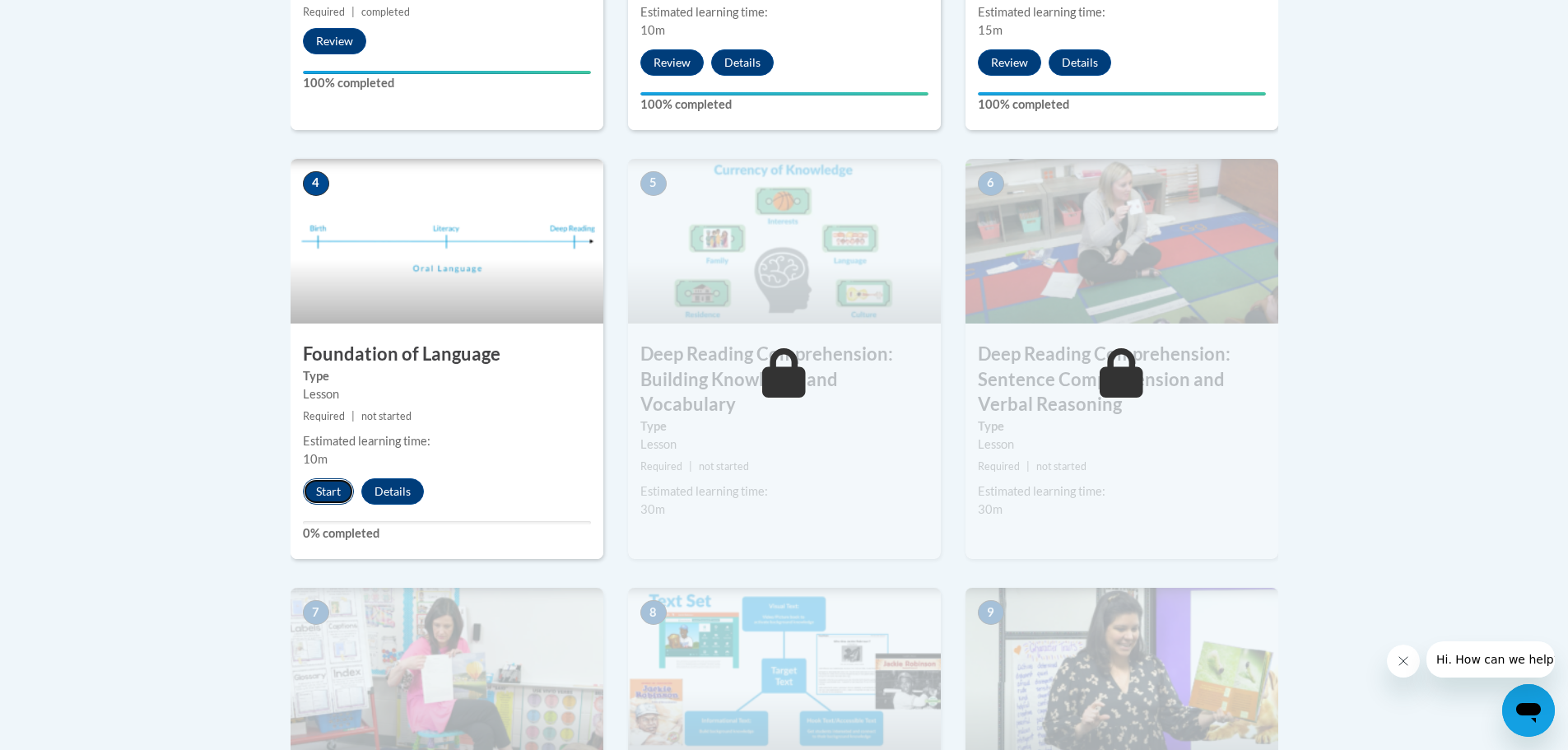
click at [328, 489] on button "Start" at bounding box center [328, 491] width 51 height 26
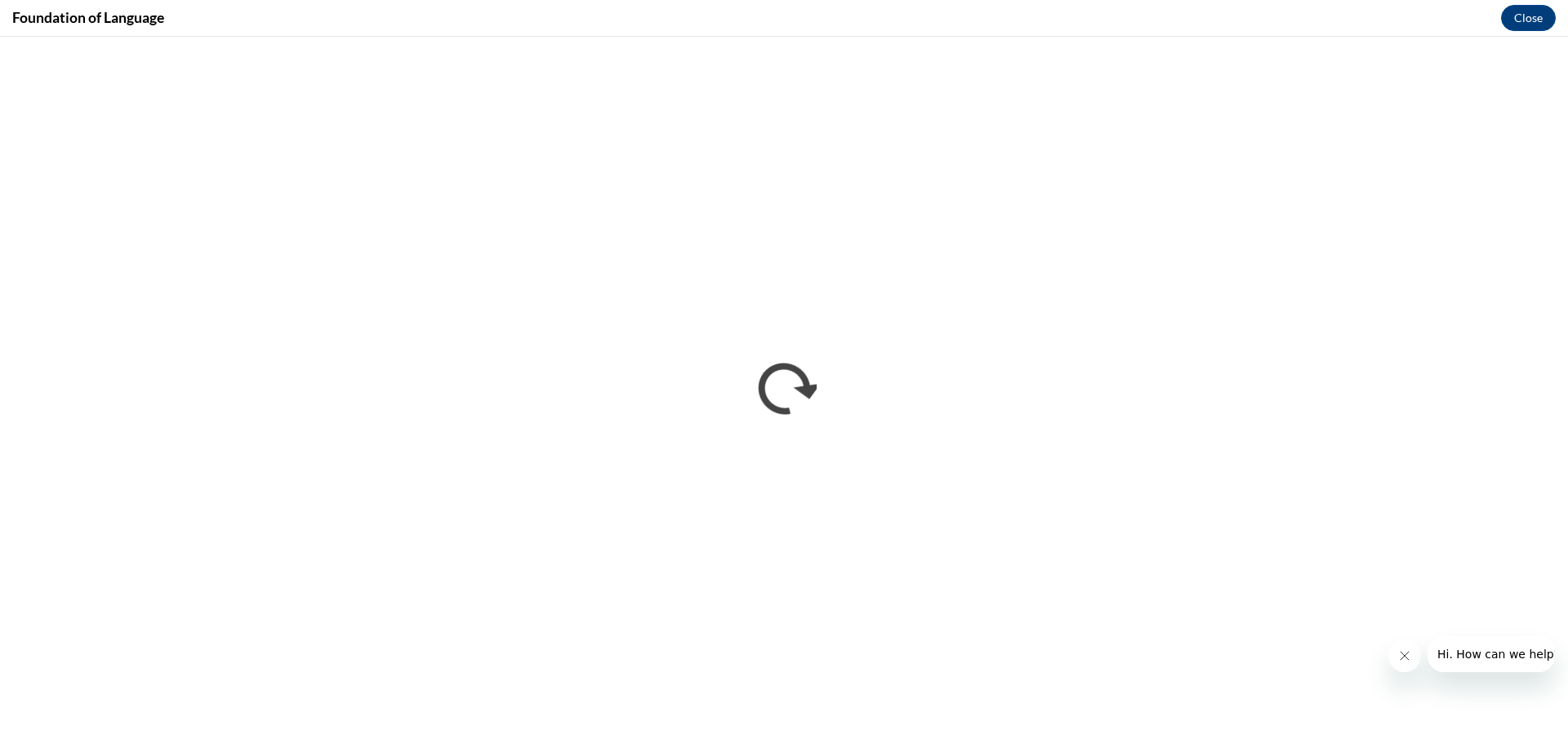
scroll to position [0, 0]
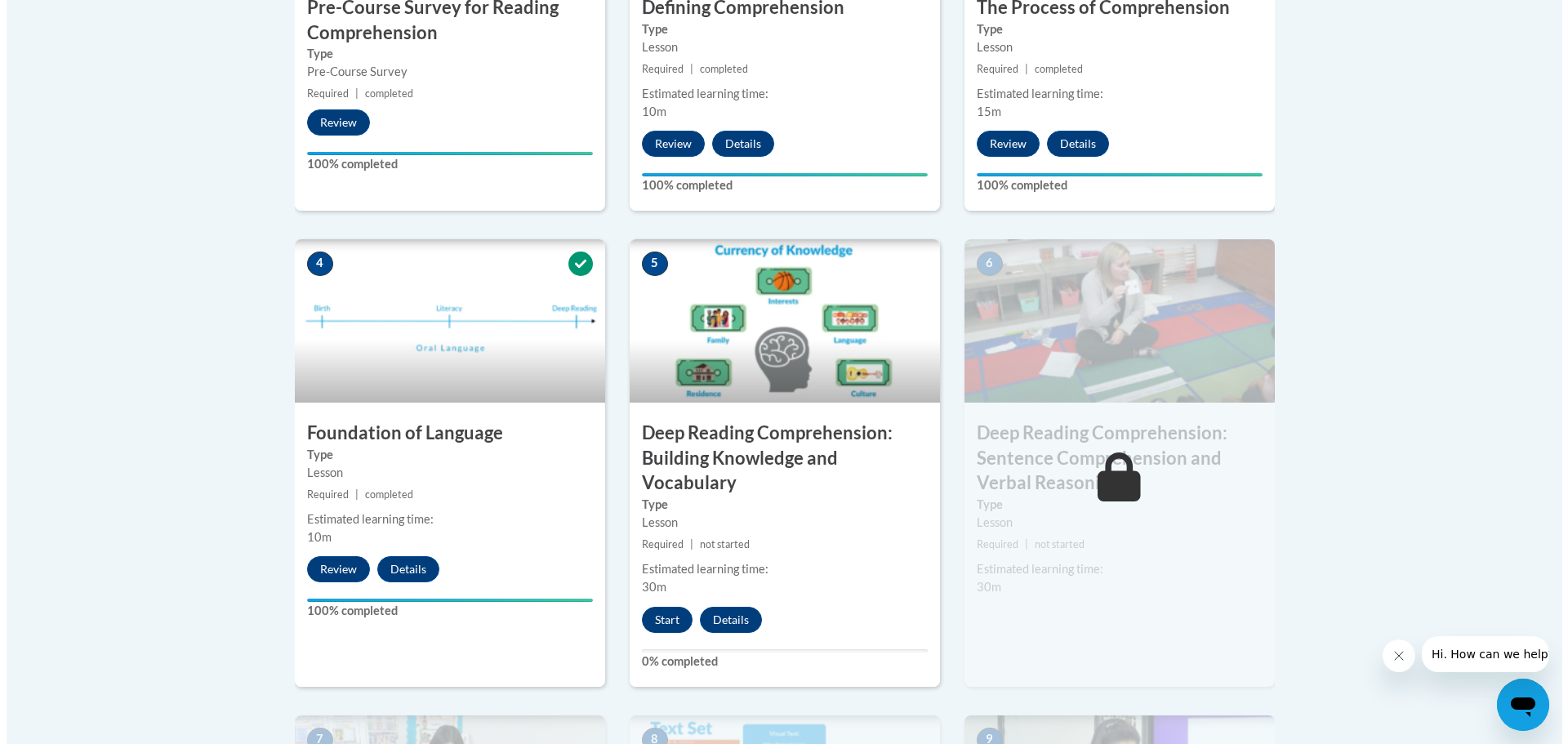
scroll to position [817, 0]
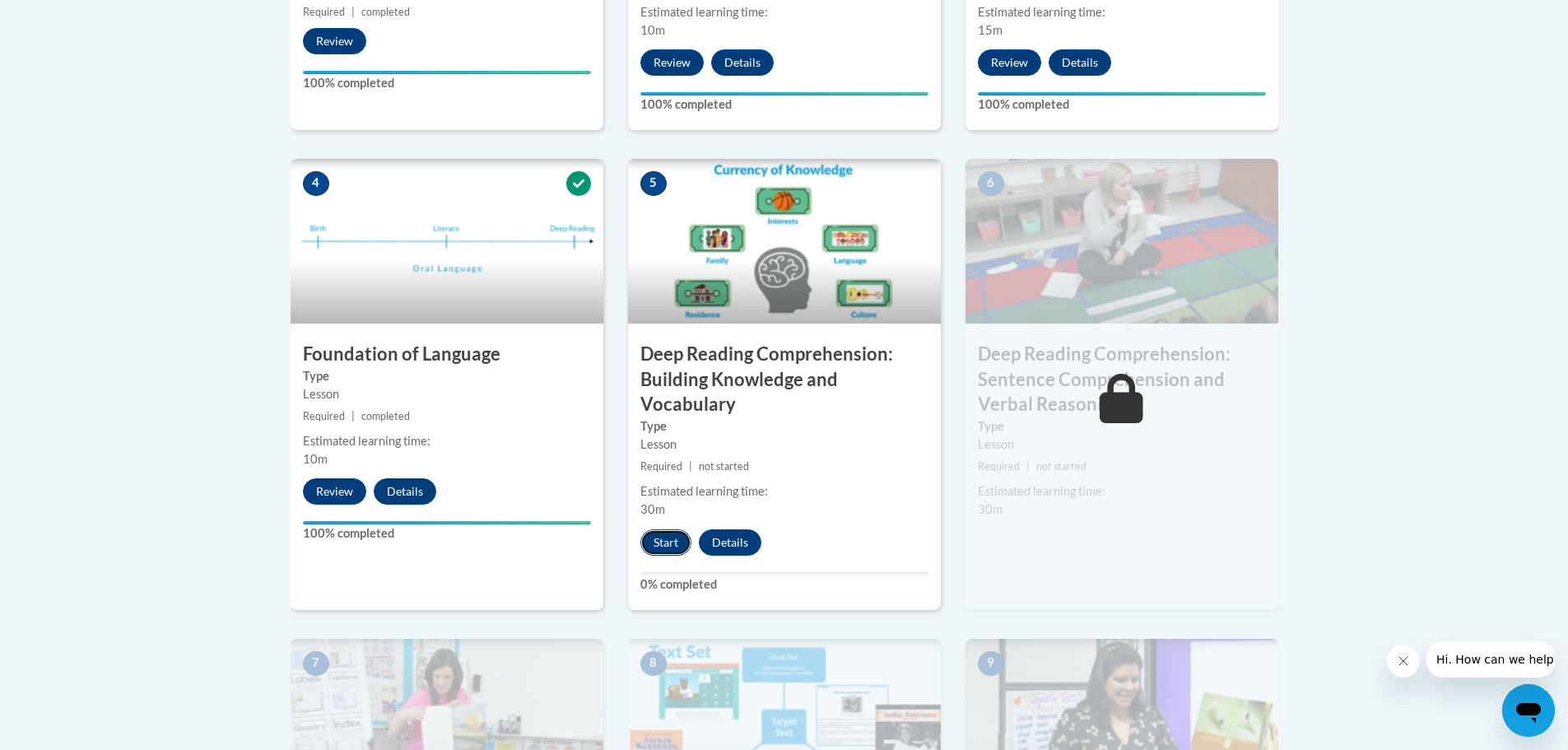
click at [654, 550] on button "Start" at bounding box center [666, 542] width 51 height 26
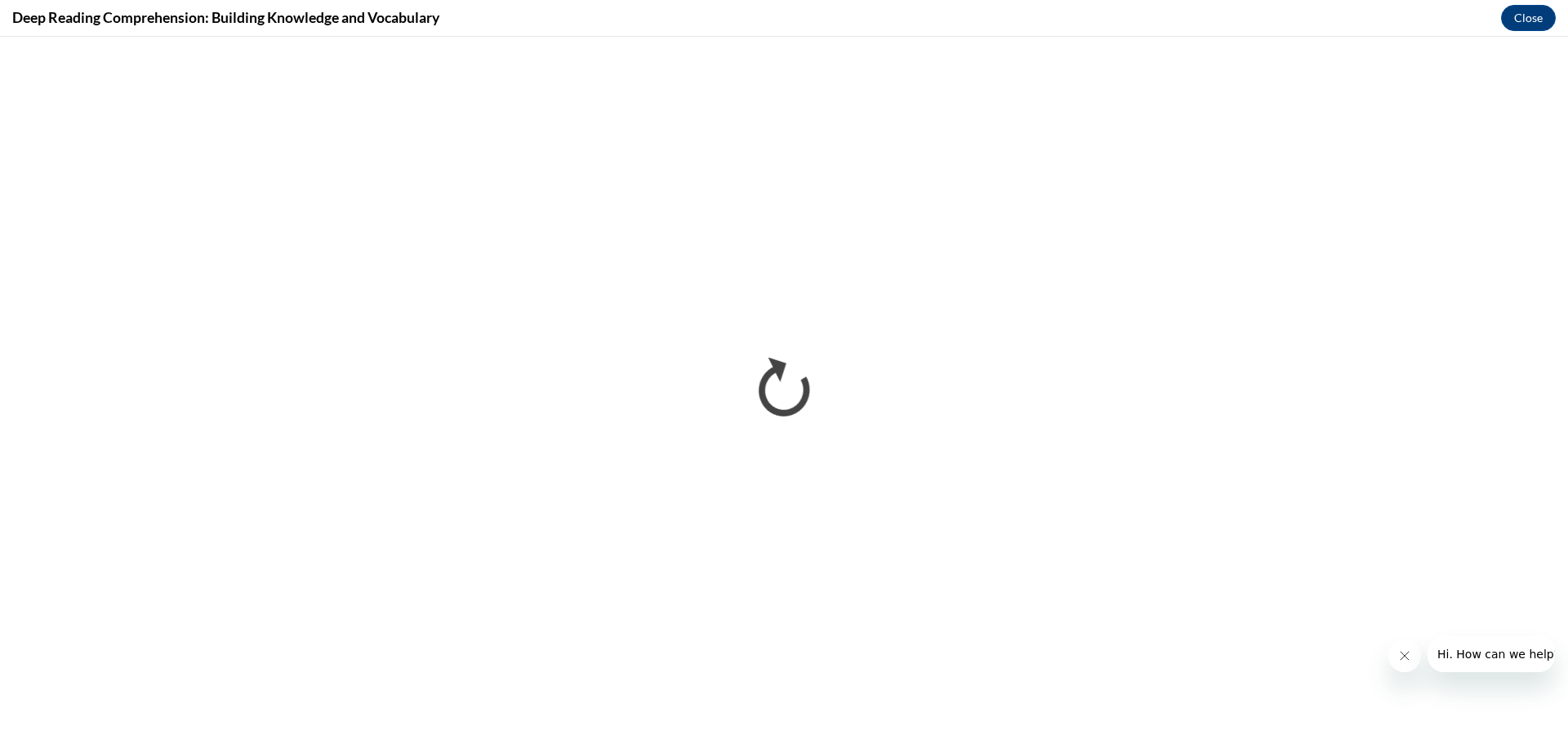
scroll to position [0, 0]
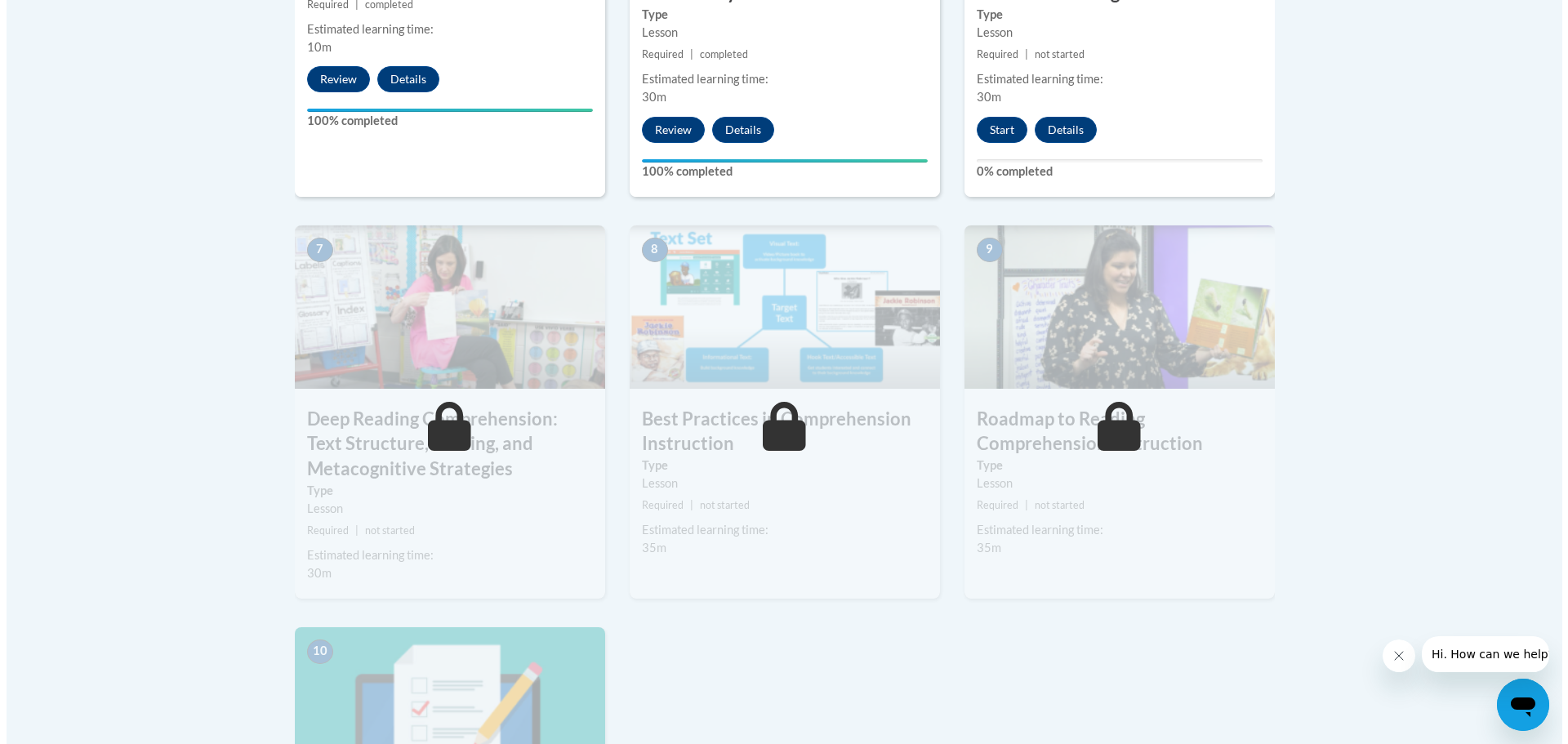
scroll to position [1143, 0]
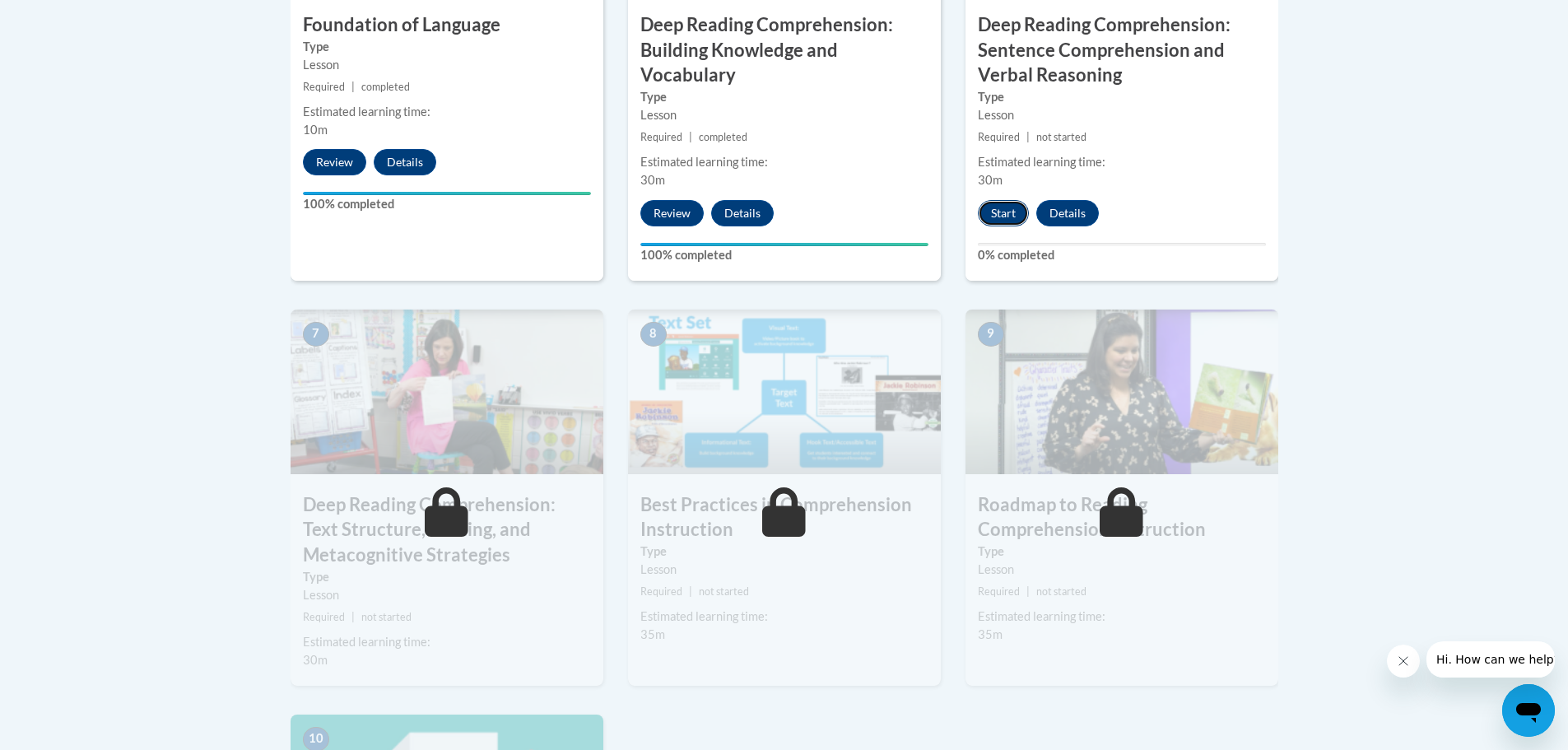
click at [989, 214] on button "Start" at bounding box center [1003, 212] width 51 height 26
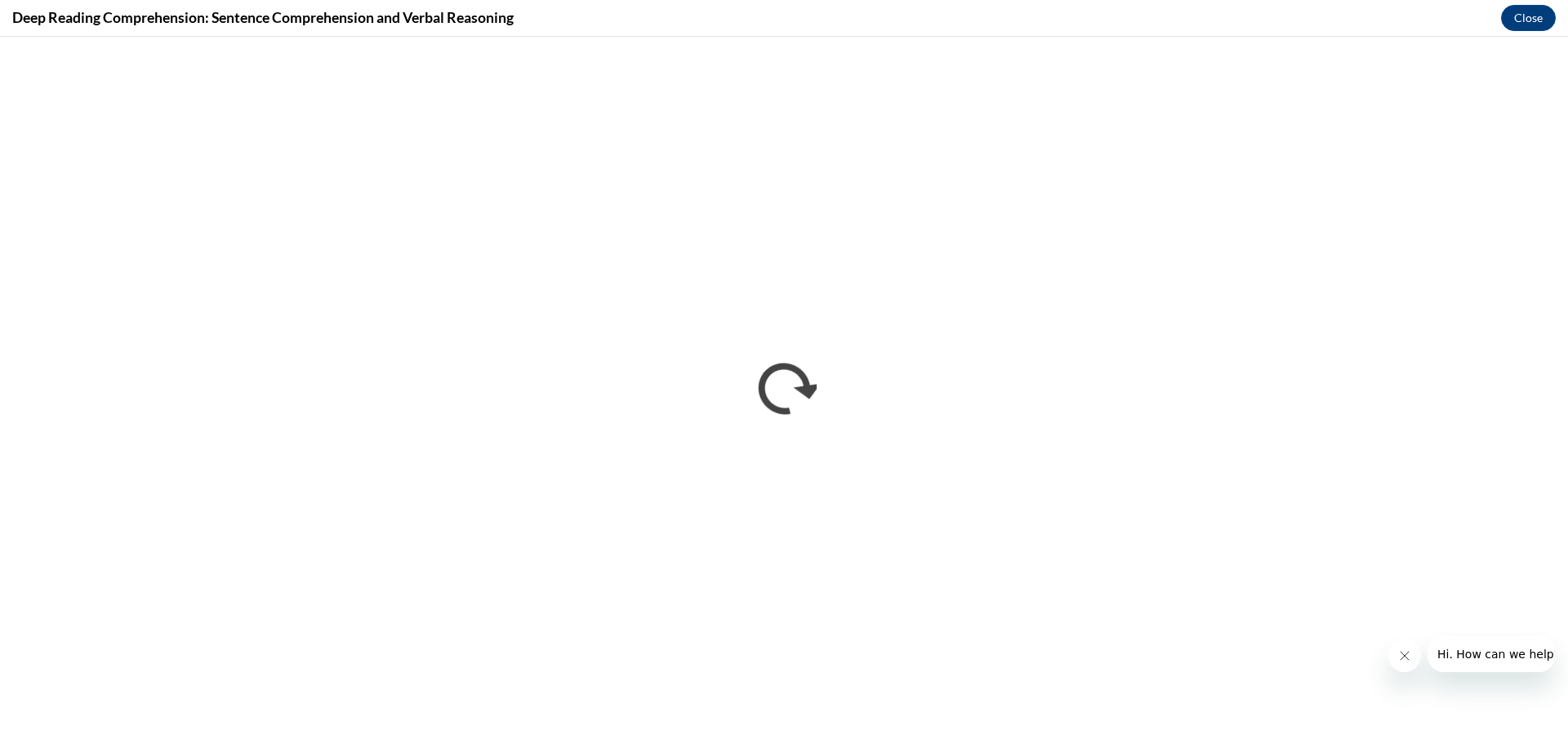
scroll to position [0, 0]
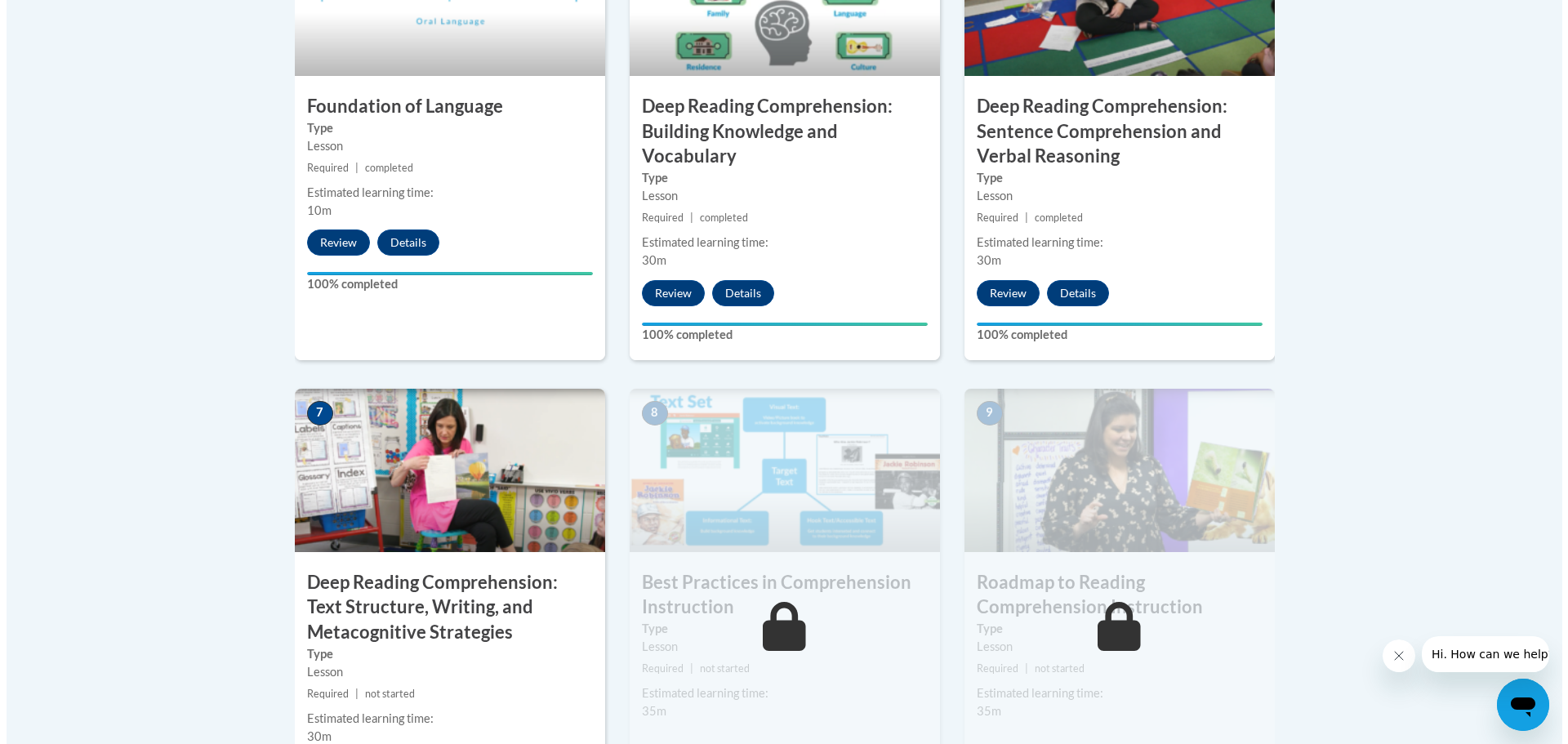
scroll to position [1306, 0]
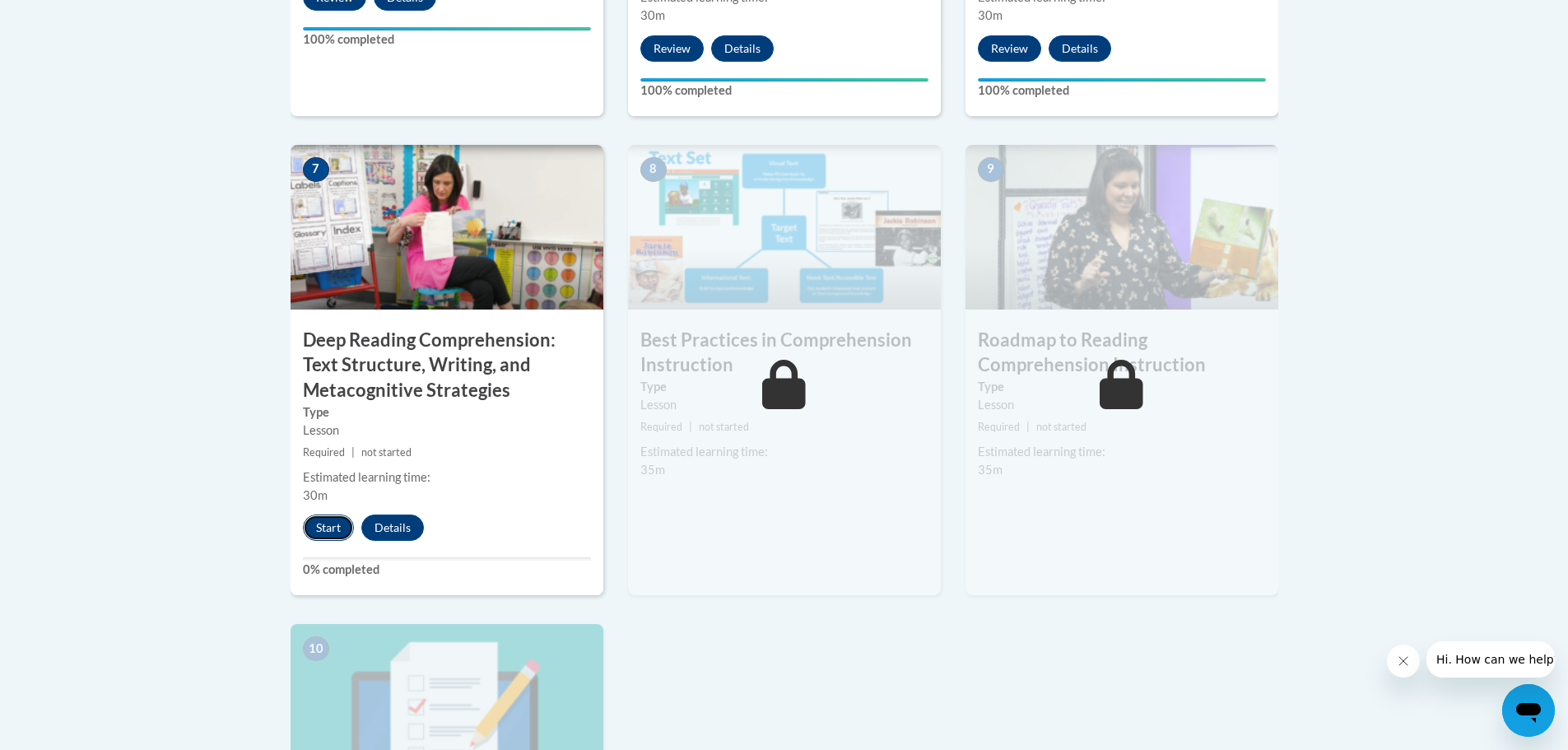
click at [324, 531] on button "Start" at bounding box center [328, 527] width 51 height 26
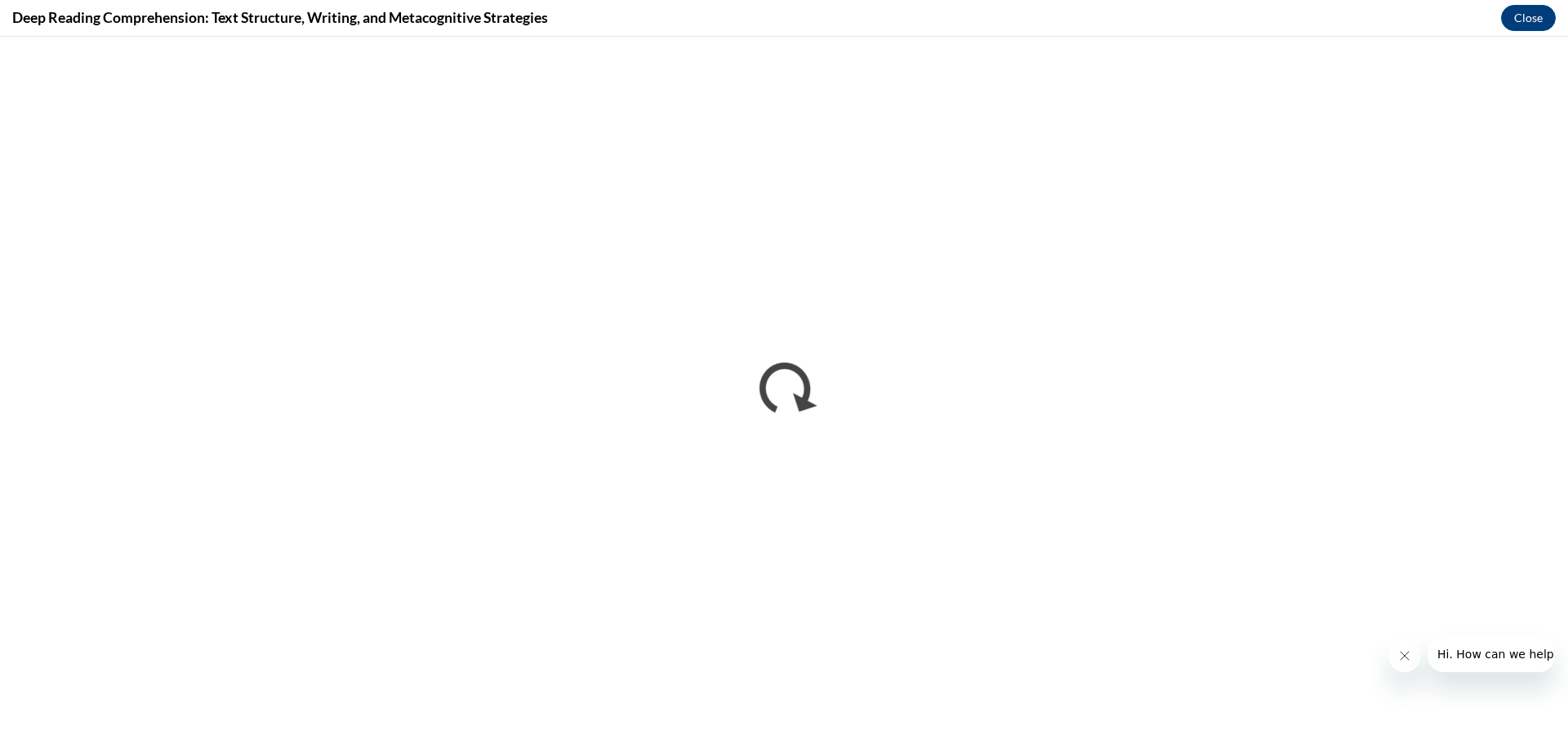
scroll to position [0, 0]
